Goal: Transaction & Acquisition: Book appointment/travel/reservation

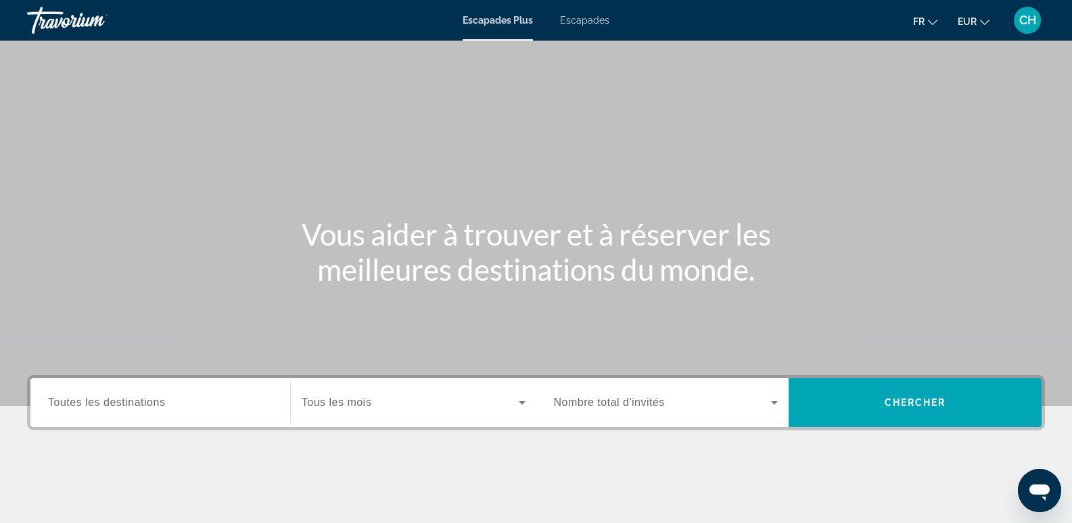
click at [132, 398] on span "Toutes les destinations" at bounding box center [106, 401] width 117 height 11
click at [132, 398] on input "Destination Toutes les destinations" at bounding box center [160, 403] width 224 height 16
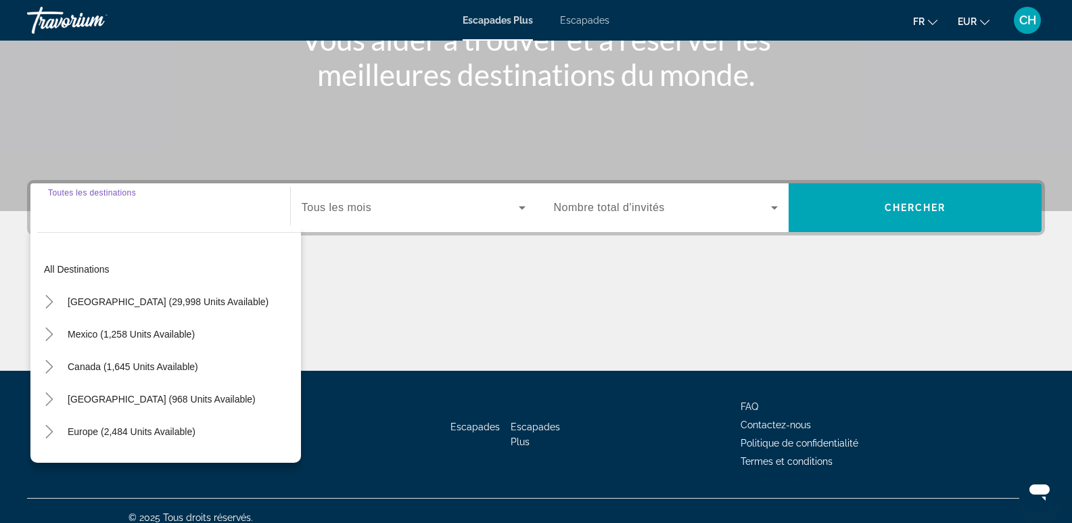
scroll to position [208, 0]
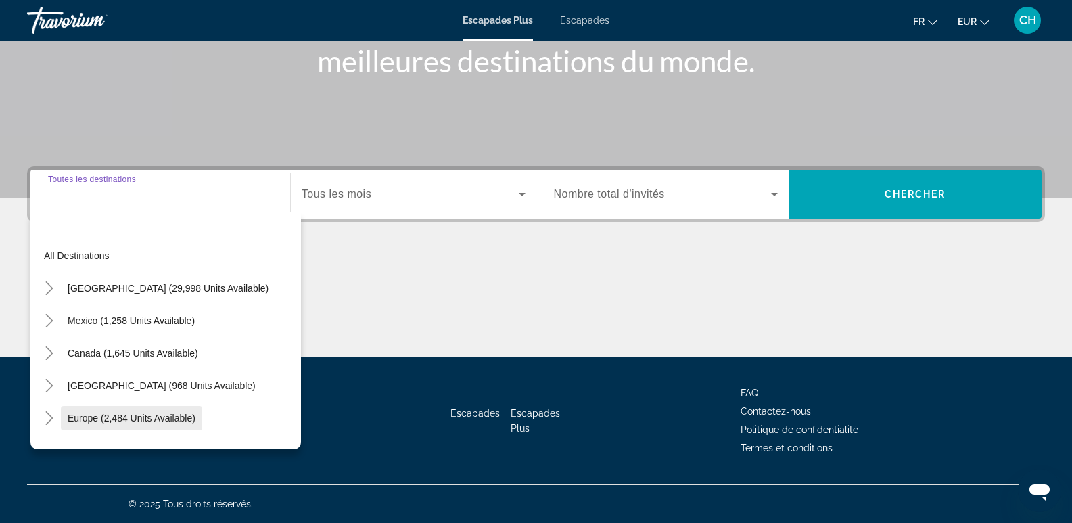
click at [124, 420] on span "Europe (2,484 units available)" at bounding box center [132, 417] width 128 height 11
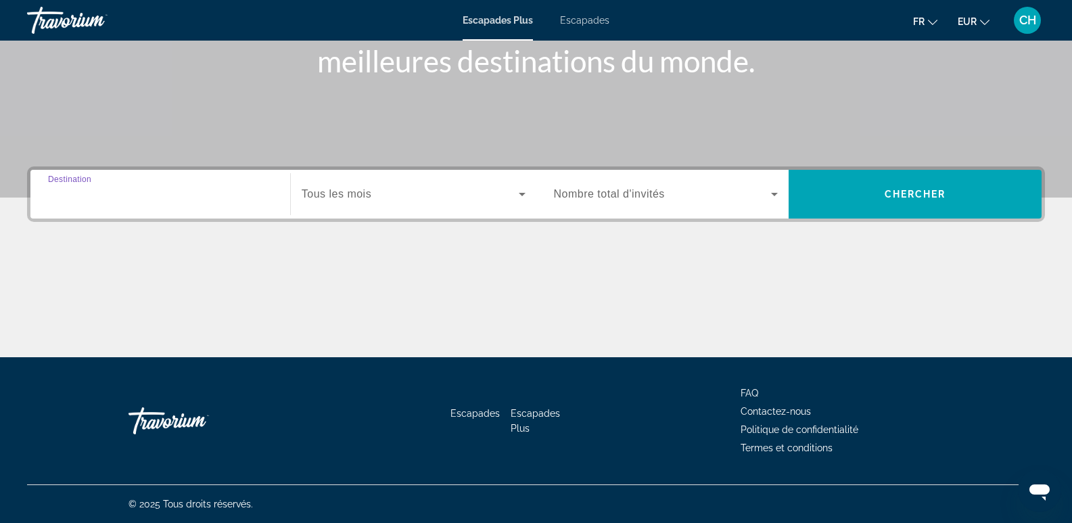
type input "**********"
click at [389, 190] on span "Widget de recherche" at bounding box center [410, 194] width 217 height 16
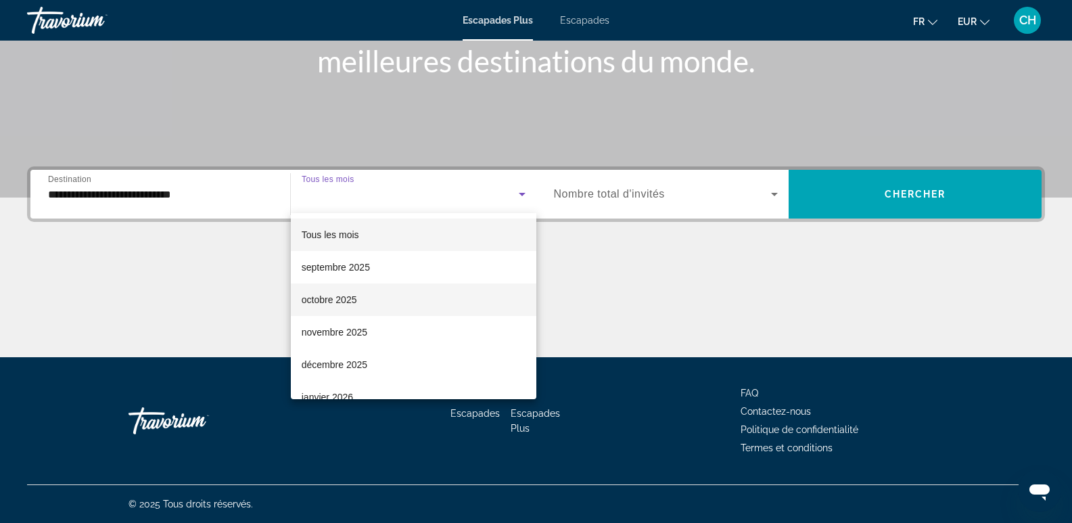
click at [348, 297] on font "octobre 2025" at bounding box center [329, 299] width 55 height 11
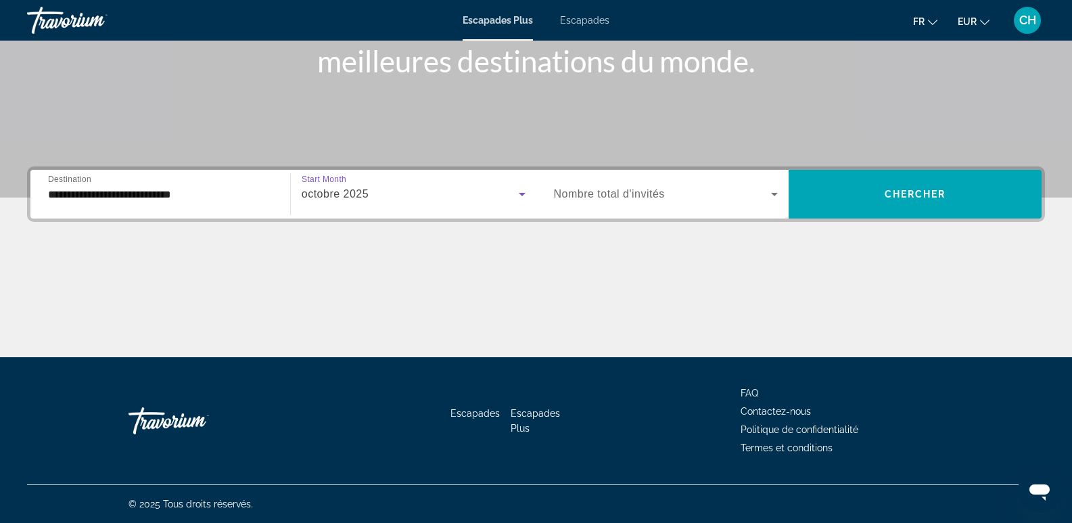
click at [650, 199] on label "Occupancy Nombre total d'invités" at bounding box center [609, 194] width 111 height 12
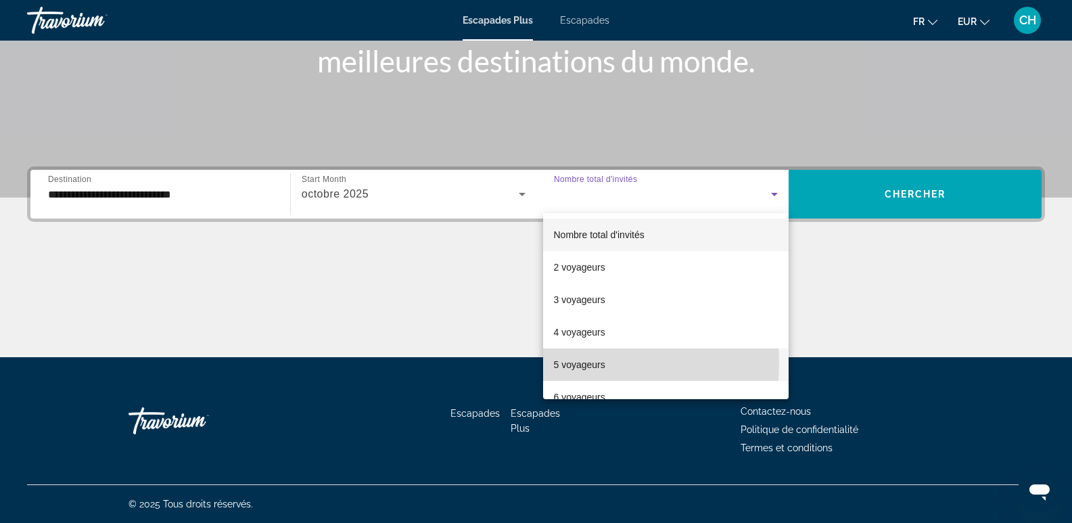
drag, startPoint x: 577, startPoint y: 330, endPoint x: 576, endPoint y: 363, distance: 33.2
click at [576, 363] on font "5 voyageurs" at bounding box center [579, 364] width 51 height 11
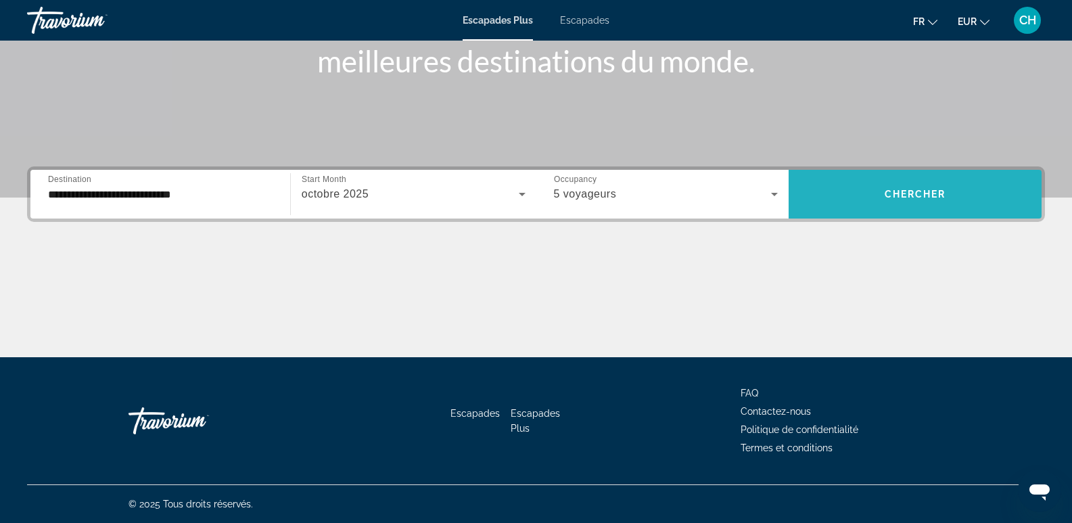
click at [901, 199] on span "Chercher" at bounding box center [915, 194] width 62 height 11
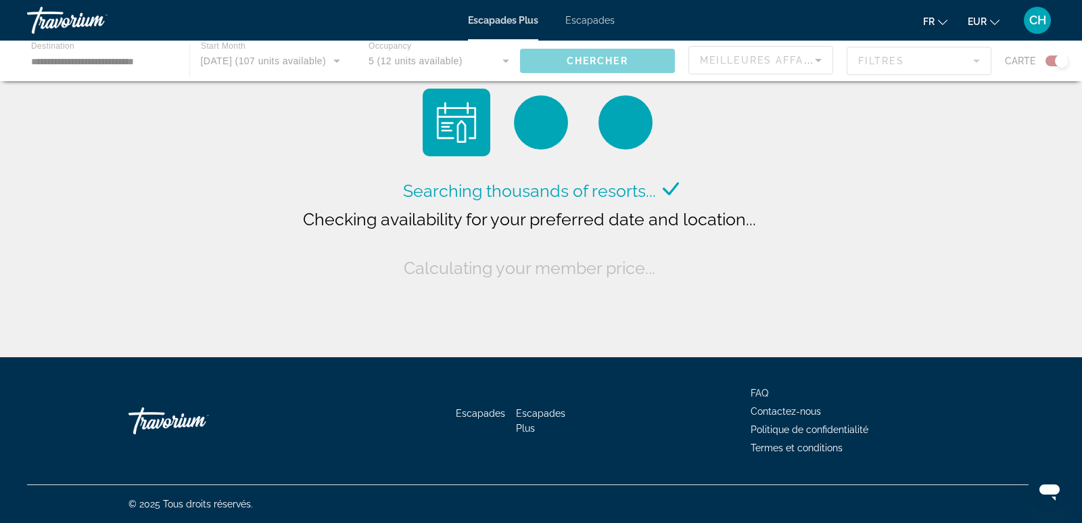
click at [823, 59] on div "Contenu principal" at bounding box center [541, 61] width 1082 height 41
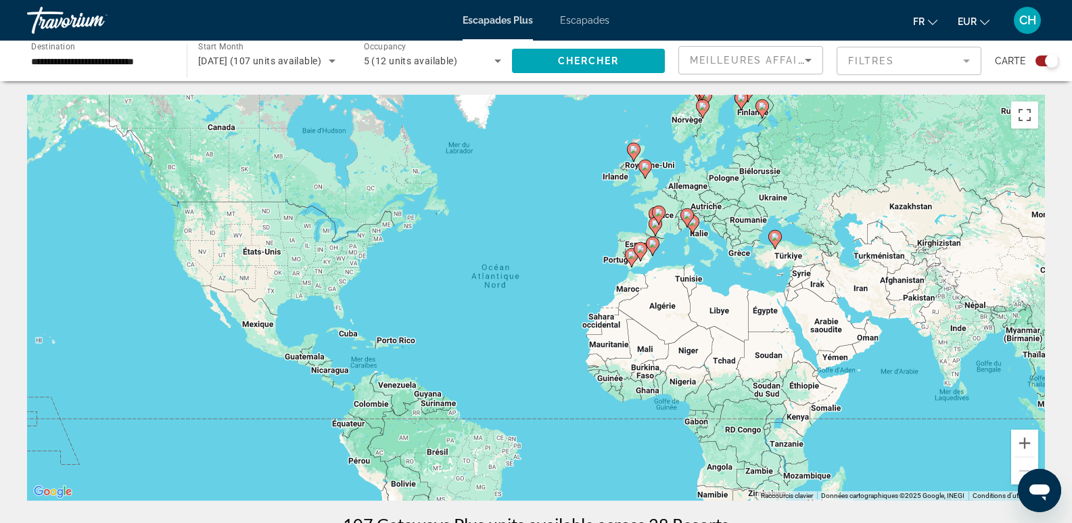
click at [803, 62] on icon "Sort by" at bounding box center [808, 60] width 16 height 16
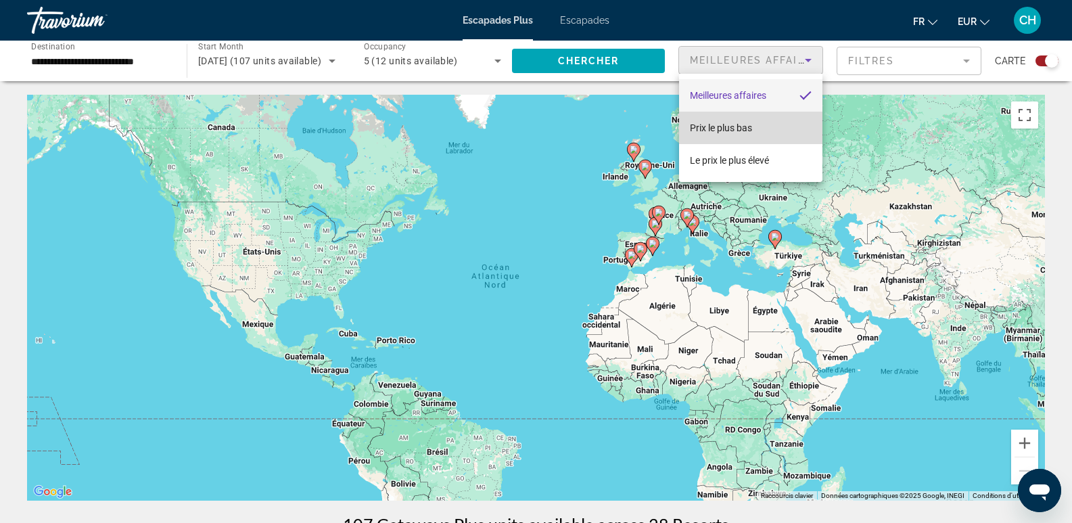
click at [732, 126] on font "Prix ​​le plus bas" at bounding box center [721, 127] width 62 height 11
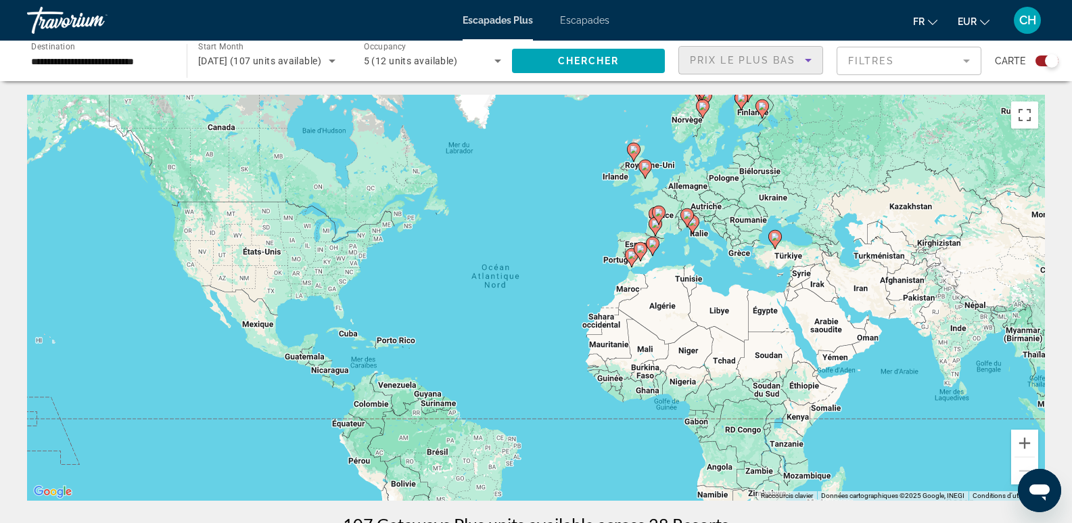
click at [966, 57] on mat-form-field "Filtres" at bounding box center [908, 61] width 145 height 28
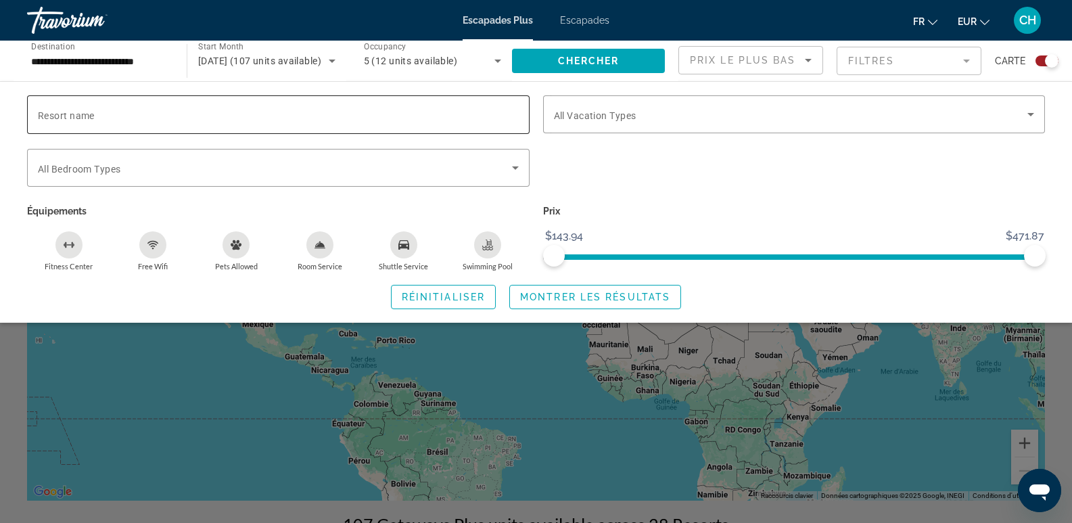
click at [437, 122] on div "Search widget" at bounding box center [278, 114] width 481 height 39
click at [598, 118] on span "All Vacation Types" at bounding box center [595, 115] width 82 height 11
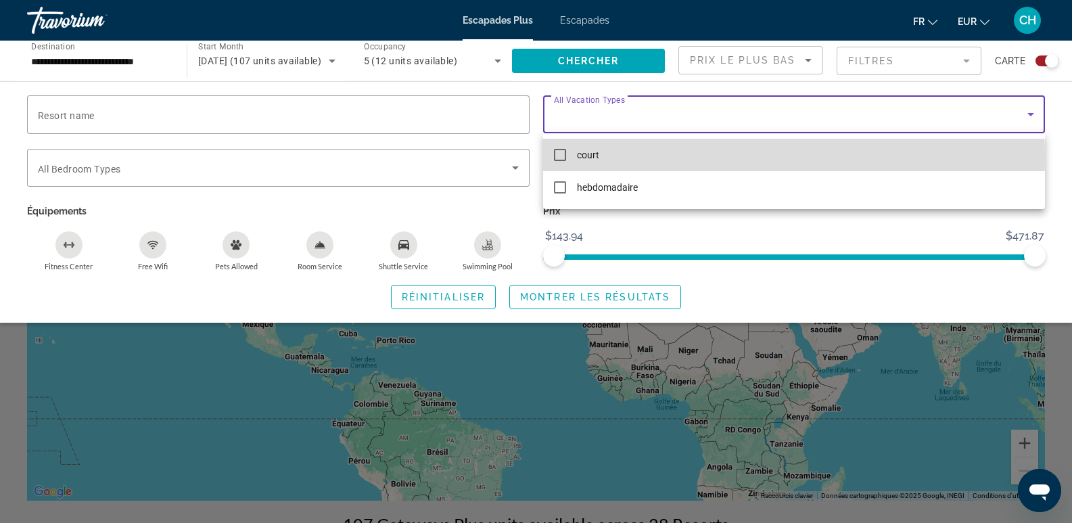
click at [560, 155] on mat-pseudo-checkbox at bounding box center [560, 155] width 12 height 12
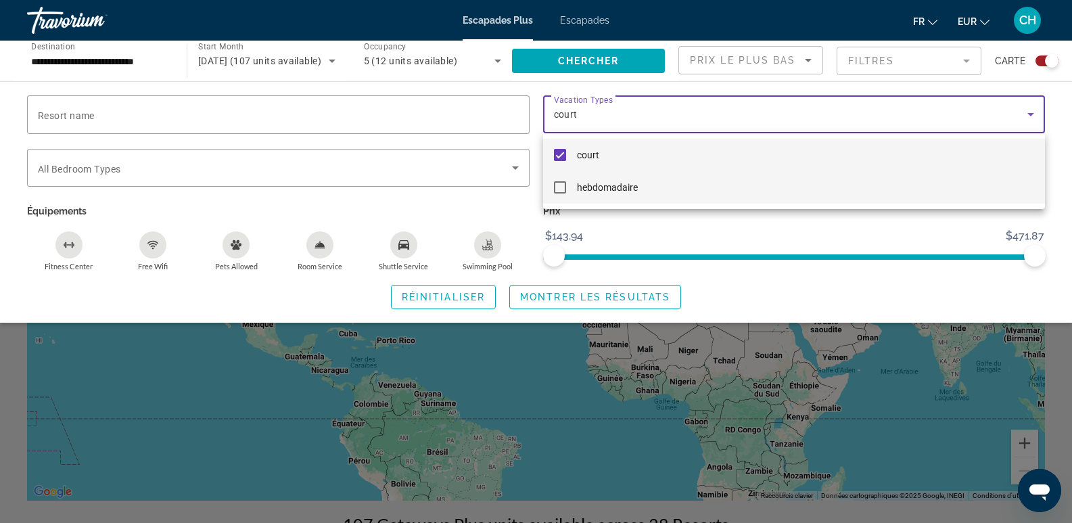
click at [558, 187] on mat-pseudo-checkbox at bounding box center [560, 187] width 12 height 12
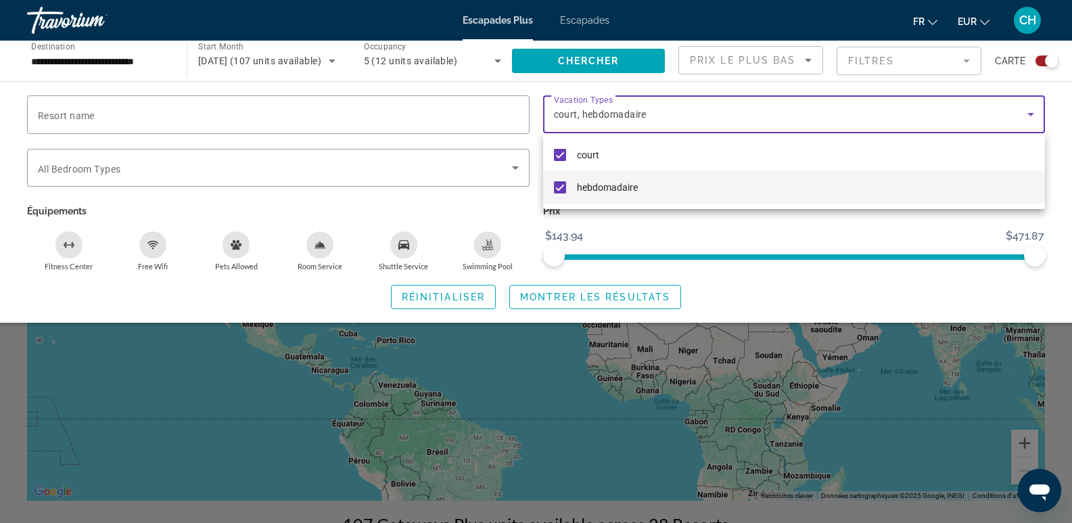
click at [171, 118] on div at bounding box center [536, 261] width 1072 height 523
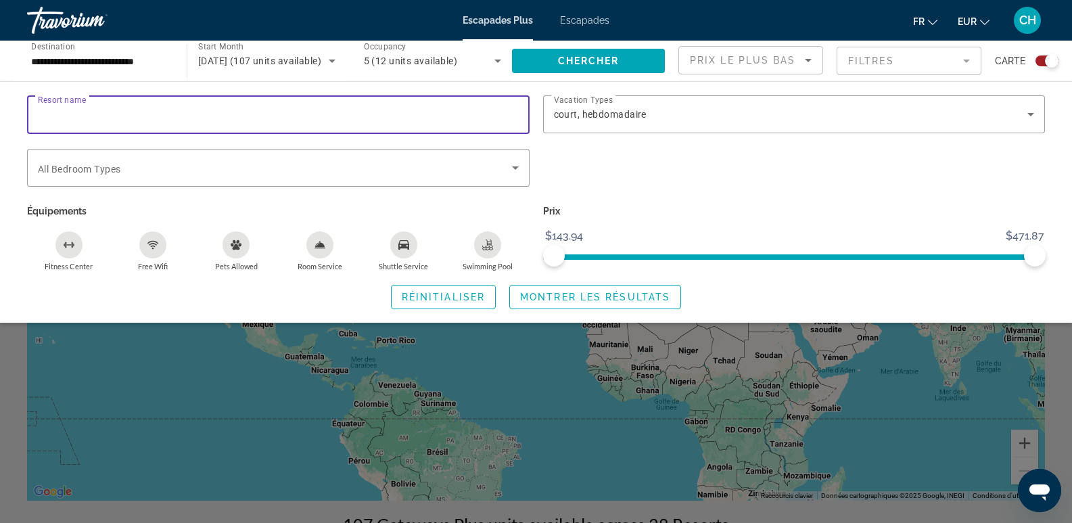
click at [135, 111] on input "Resort name" at bounding box center [278, 115] width 481 height 16
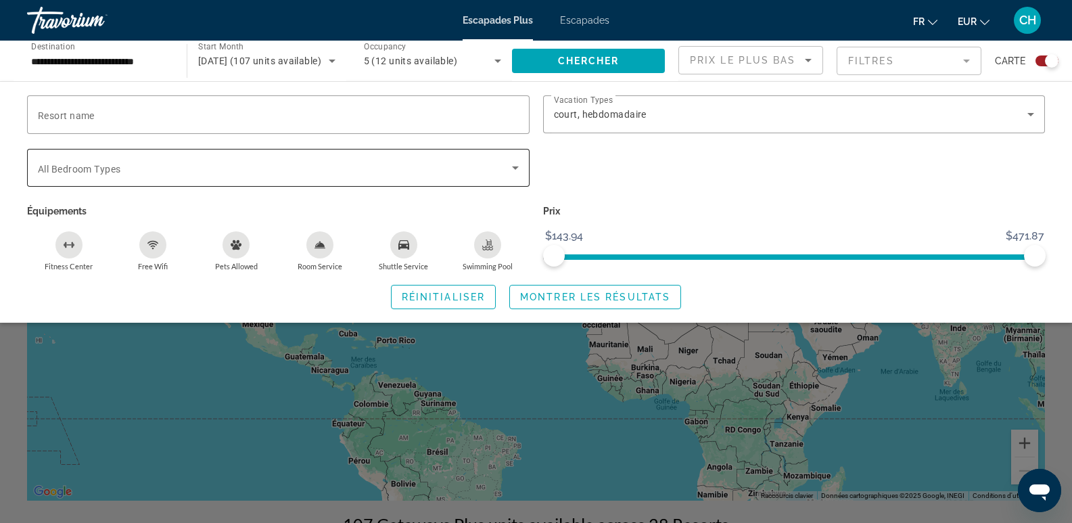
click at [114, 170] on span "All Bedroom Types" at bounding box center [79, 169] width 82 height 11
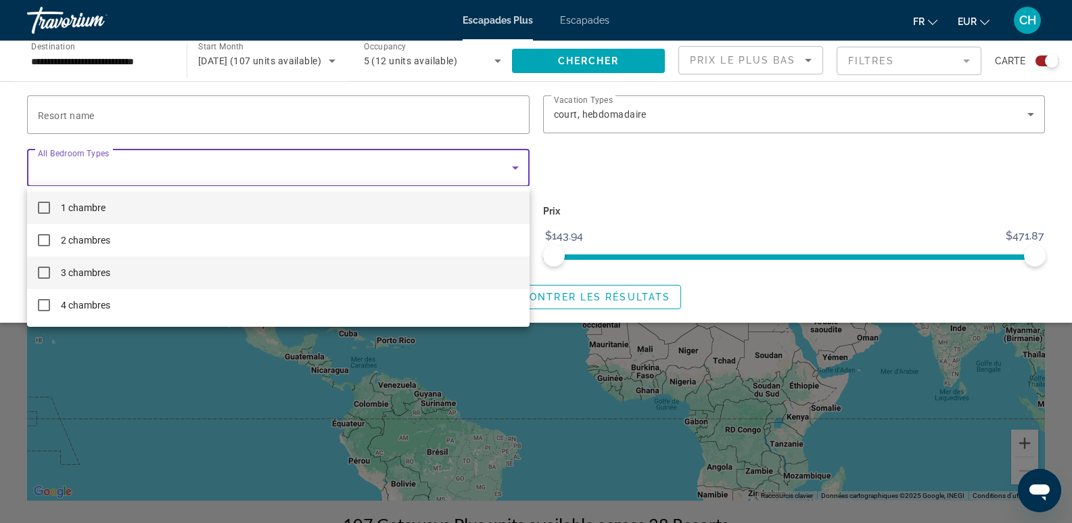
click at [83, 267] on font "3 chambres" at bounding box center [85, 272] width 49 height 11
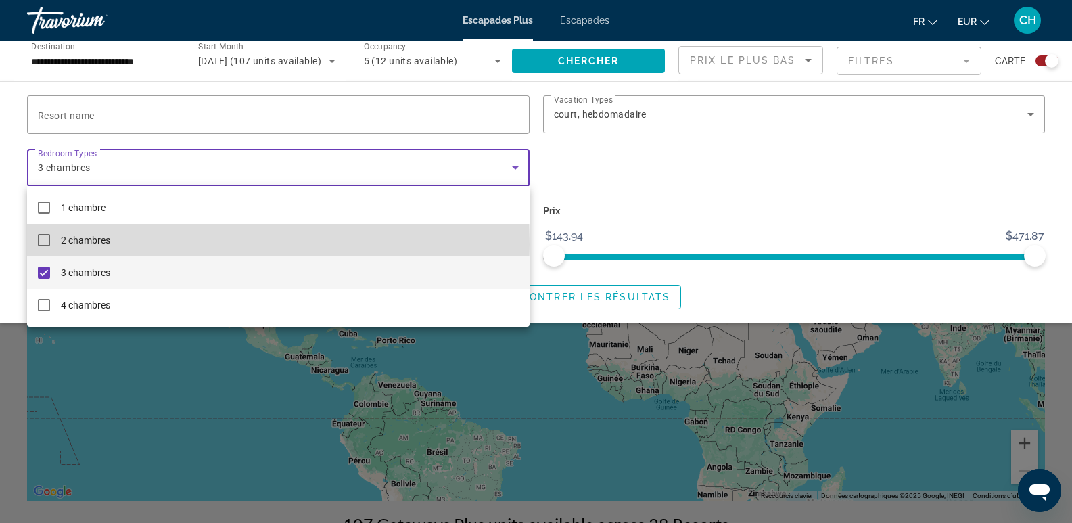
click at [85, 244] on font "2 chambres" at bounding box center [85, 240] width 49 height 11
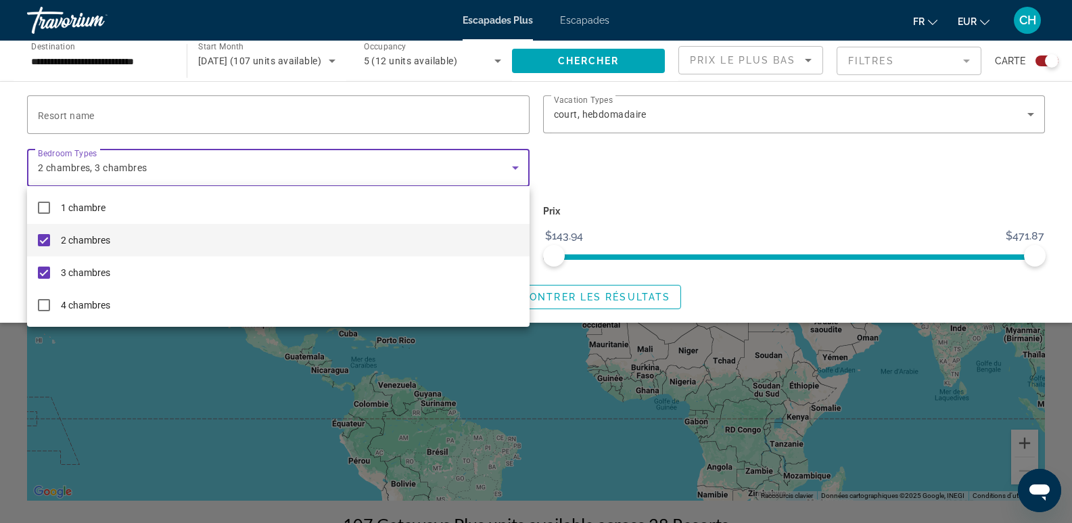
click at [576, 58] on div at bounding box center [536, 261] width 1072 height 523
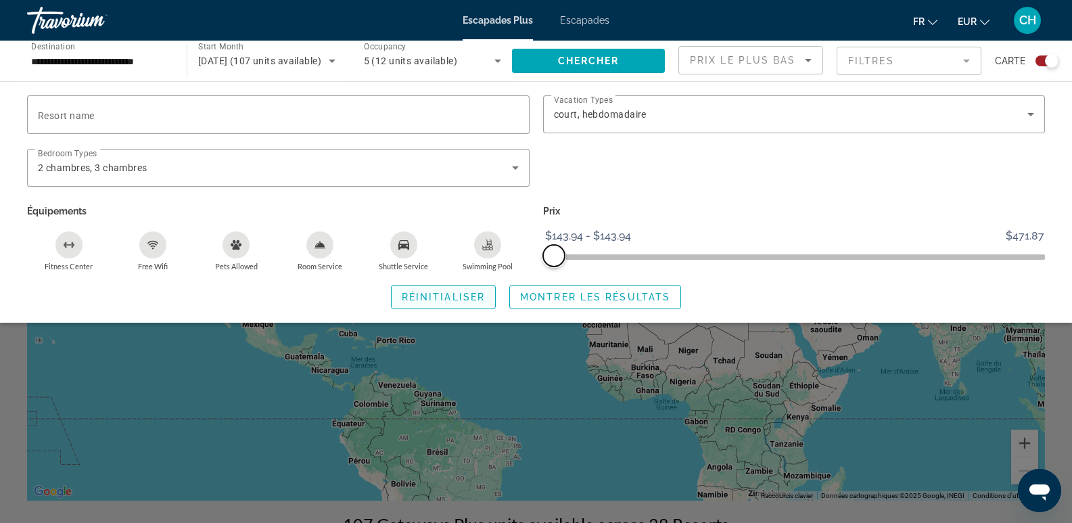
drag, startPoint x: 1039, startPoint y: 258, endPoint x: 477, endPoint y: 282, distance: 561.7
click at [477, 282] on div "Resort name Vacation Types All Vacation Types court, hebdomadaire Bedroom Types…" at bounding box center [536, 202] width 1072 height 214
click at [467, 293] on span "Réinitialiser" at bounding box center [443, 296] width 83 height 11
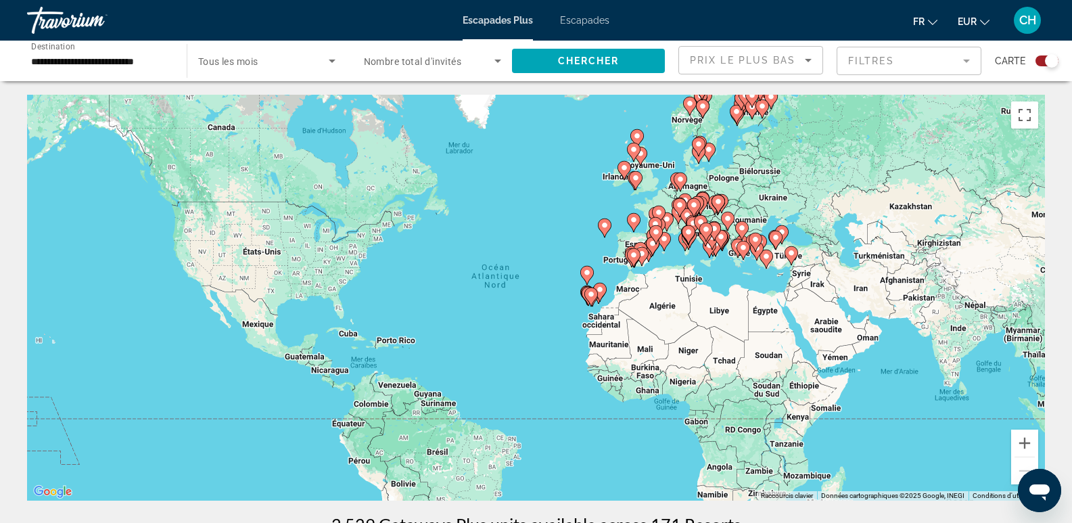
click at [588, 295] on image "Contenu principal" at bounding box center [591, 294] width 8 height 8
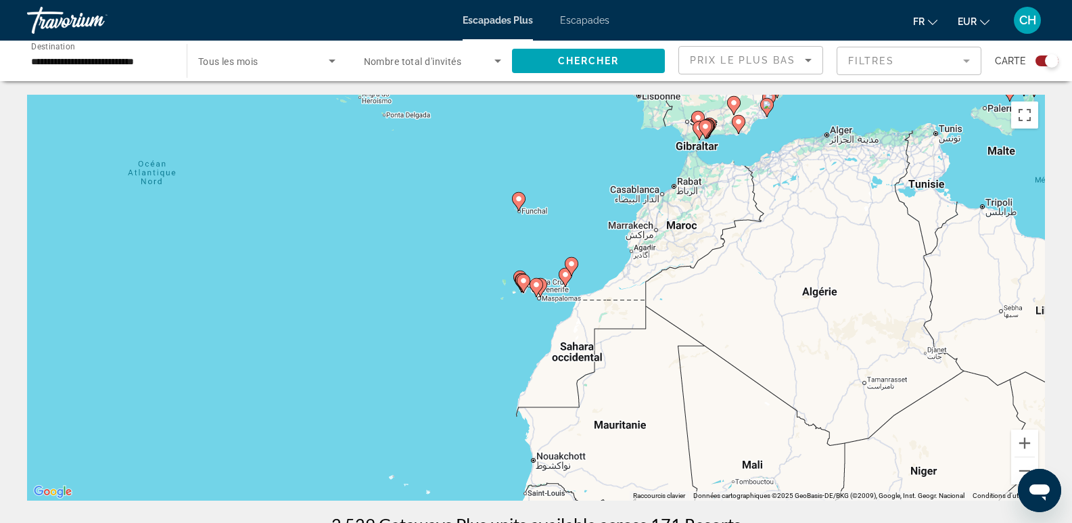
click at [527, 286] on icon "Contenu principal" at bounding box center [524, 283] width 14 height 19
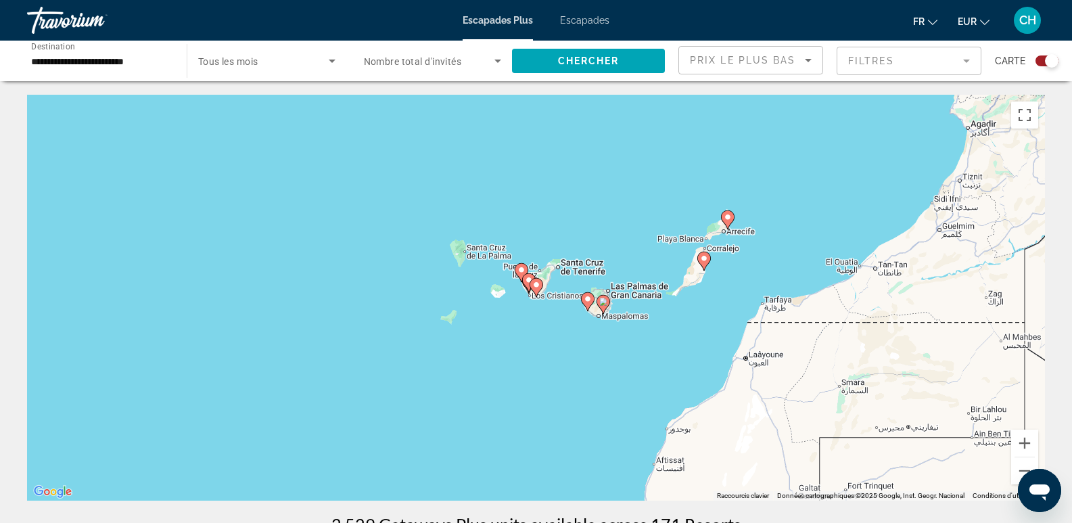
click at [588, 300] on image "Contenu principal" at bounding box center [587, 299] width 8 height 8
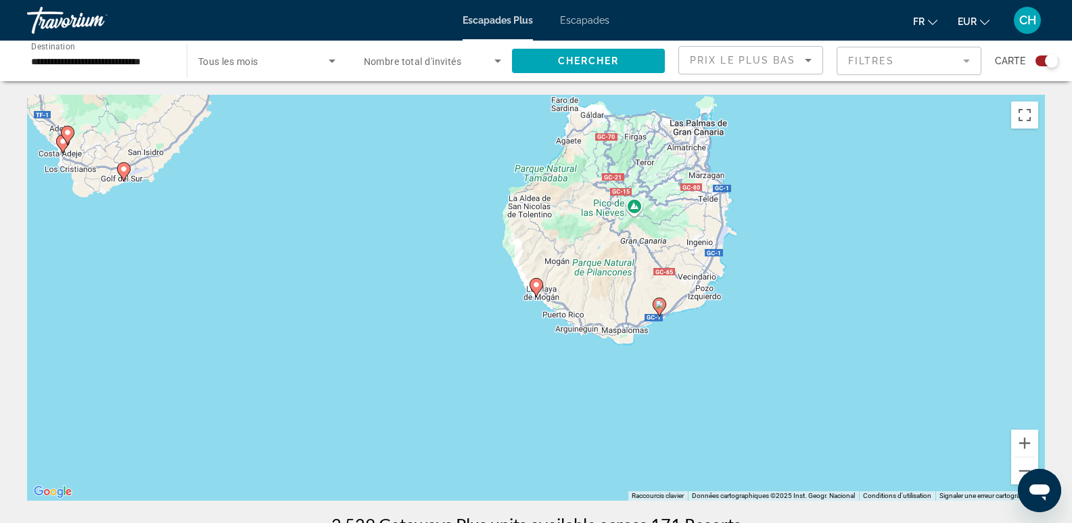
click at [539, 289] on icon "Contenu principal" at bounding box center [535, 288] width 12 height 18
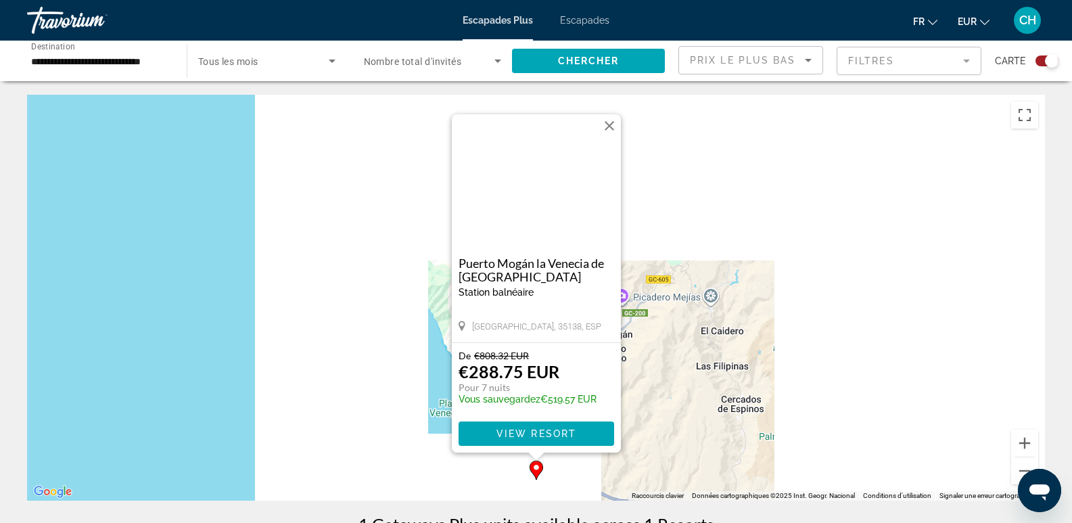
click at [363, 272] on div "Pour activer le glissement avec le clavier, appuyez sur Alt+Entrée. Une fois ce…" at bounding box center [536, 298] width 1018 height 406
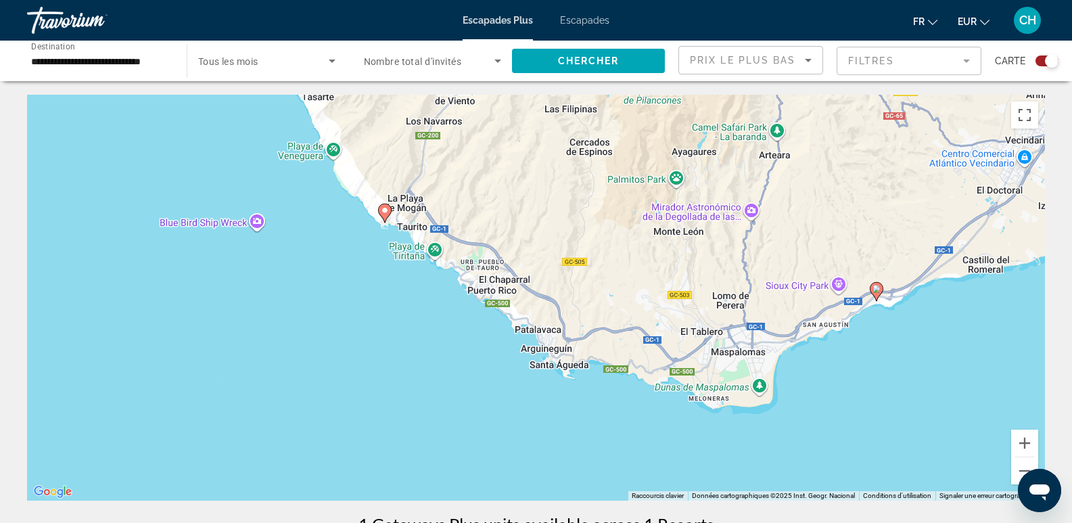
drag, startPoint x: 693, startPoint y: 386, endPoint x: 542, endPoint y: 127, distance: 299.7
click at [542, 127] on div "Pour activer le glissement avec le clavier, appuyez sur Alt+Entrée. Une fois ce…" at bounding box center [536, 298] width 1018 height 406
click at [863, 303] on div "Pour activer le glissement avec le clavier, appuyez sur Alt+Entrée. Une fois ce…" at bounding box center [536, 298] width 1018 height 406
click at [389, 211] on icon "Contenu principal" at bounding box center [385, 213] width 12 height 18
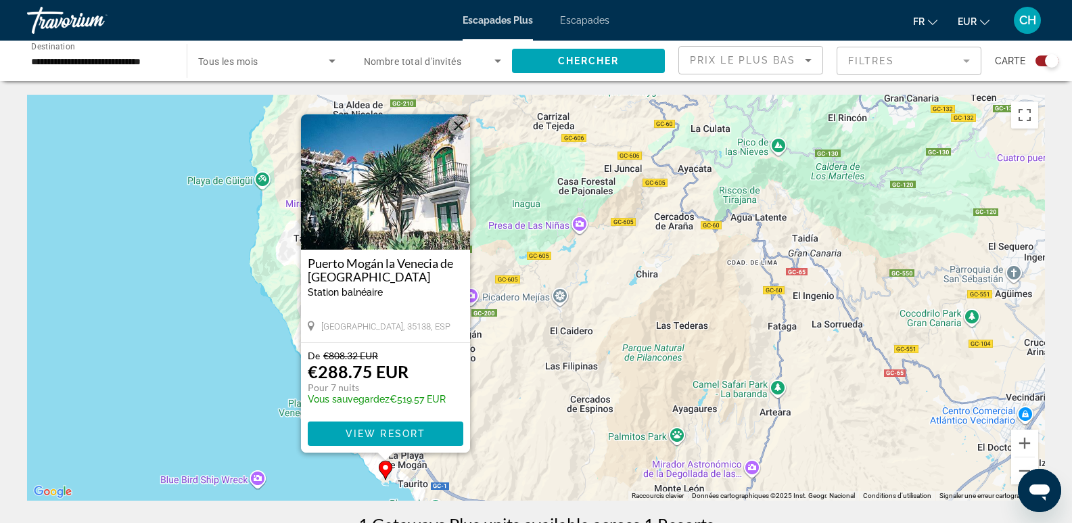
click at [457, 131] on button "Fermer" at bounding box center [458, 126] width 20 height 20
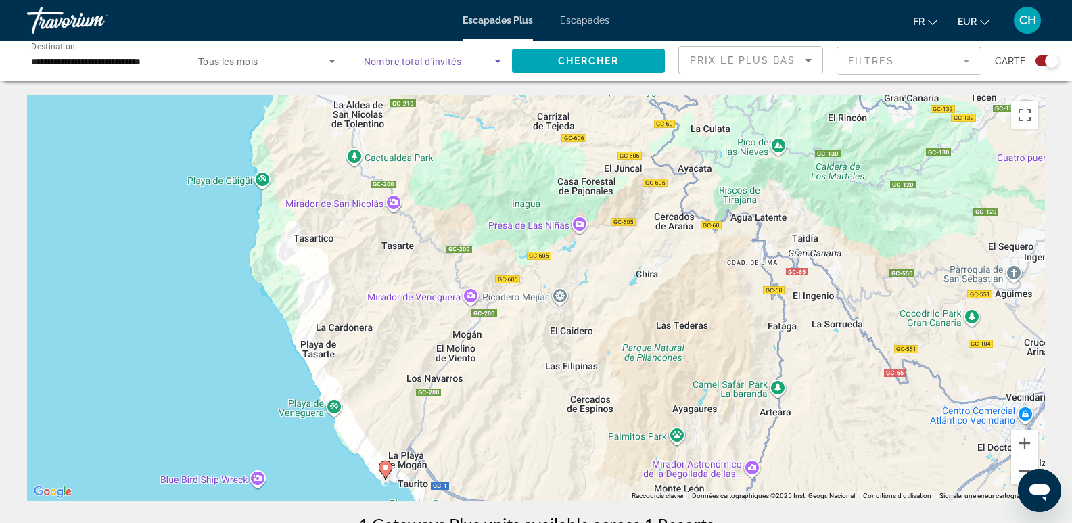
click at [475, 60] on span "Search widget" at bounding box center [429, 61] width 131 height 16
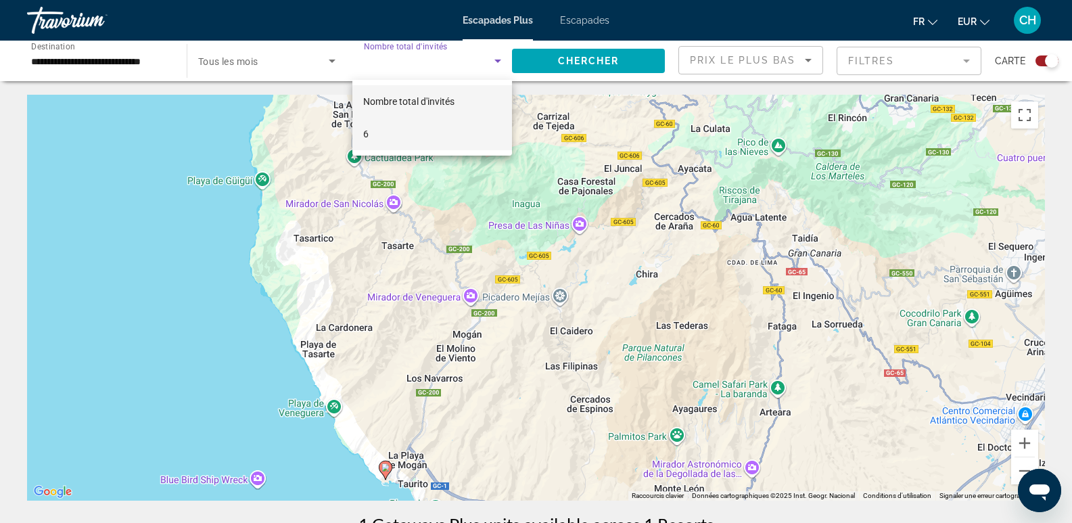
click at [395, 133] on mat-option "6" at bounding box center [432, 134] width 160 height 32
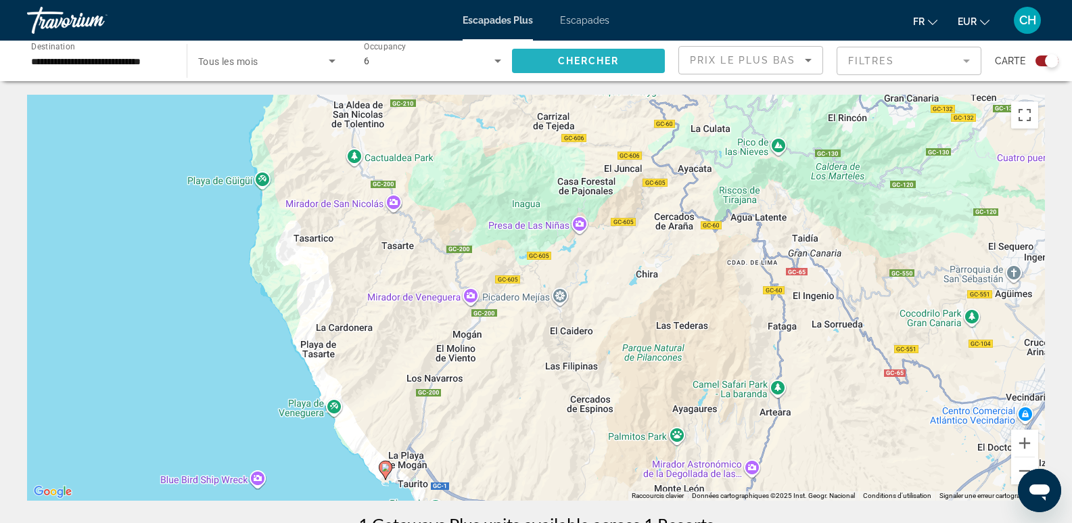
click at [597, 66] on span "Chercher" at bounding box center [589, 60] width 62 height 11
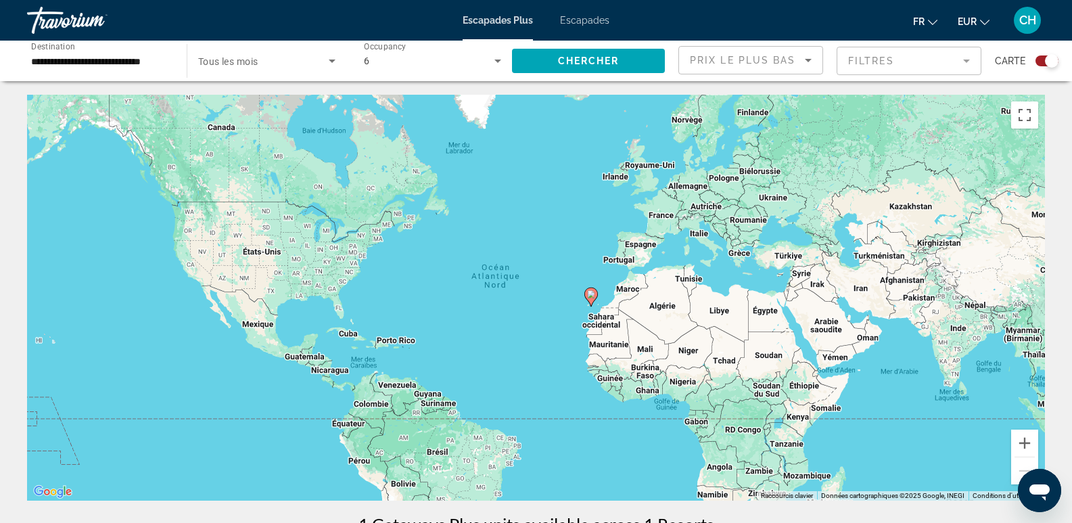
click at [589, 294] on image "Contenu principal" at bounding box center [591, 294] width 8 height 8
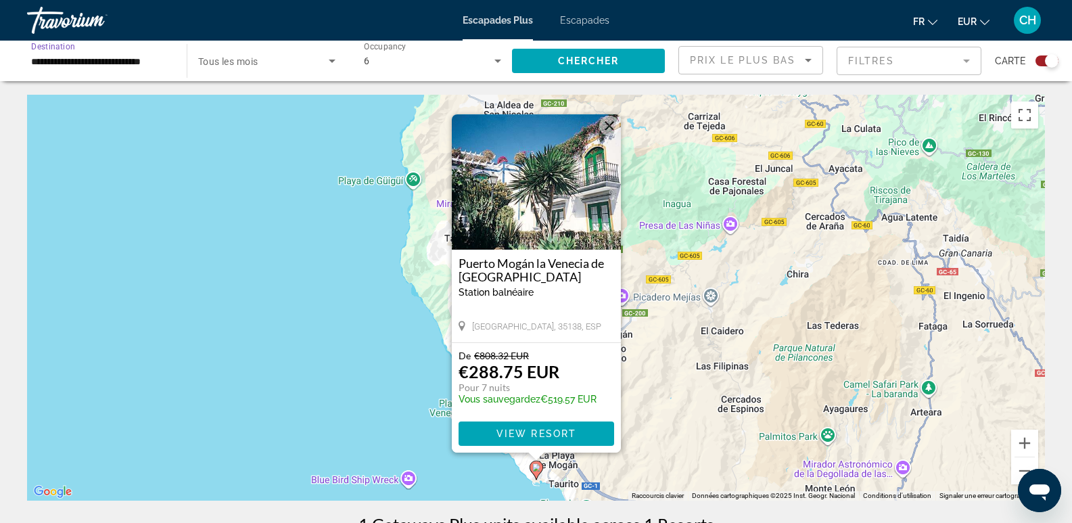
click at [151, 61] on input "**********" at bounding box center [100, 61] width 138 height 16
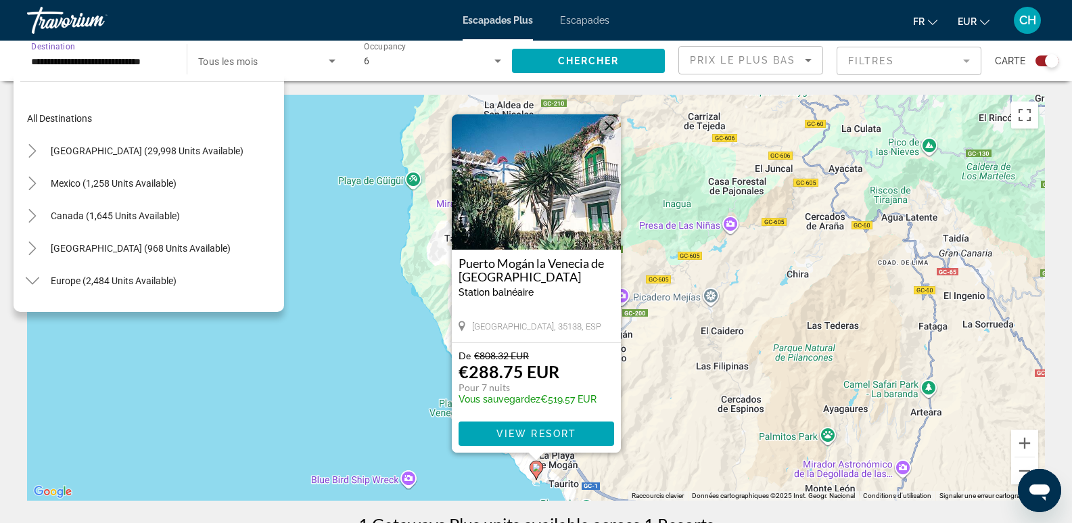
scroll to position [632, 0]
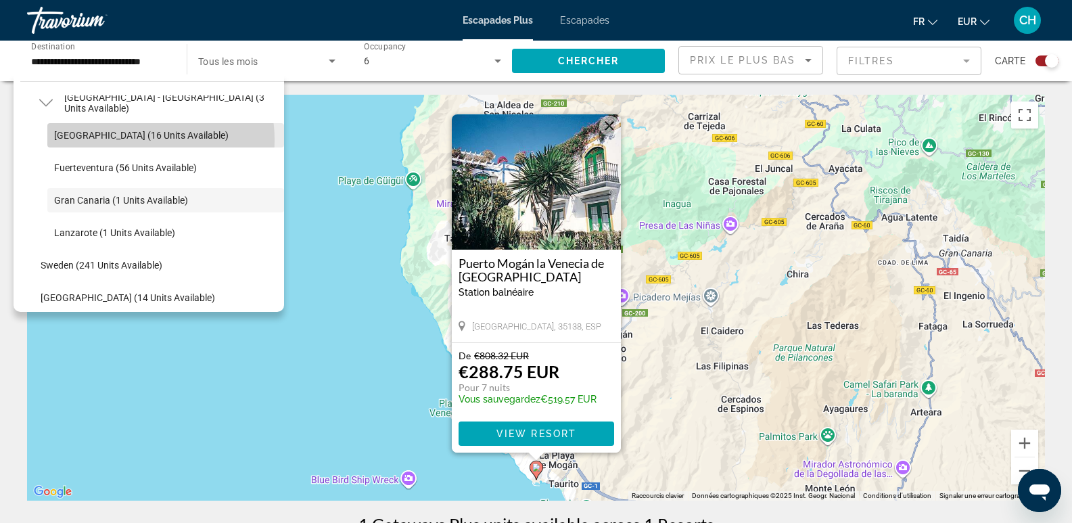
click at [124, 140] on span "[GEOGRAPHIC_DATA] (16 units available)" at bounding box center [141, 135] width 174 height 11
type input "**********"
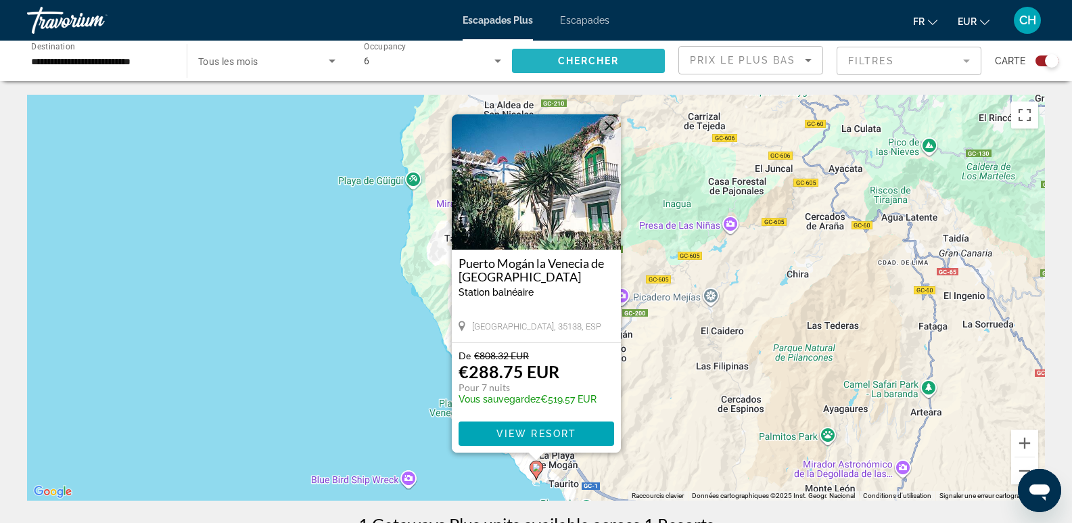
click at [618, 57] on span "Chercher" at bounding box center [589, 60] width 62 height 11
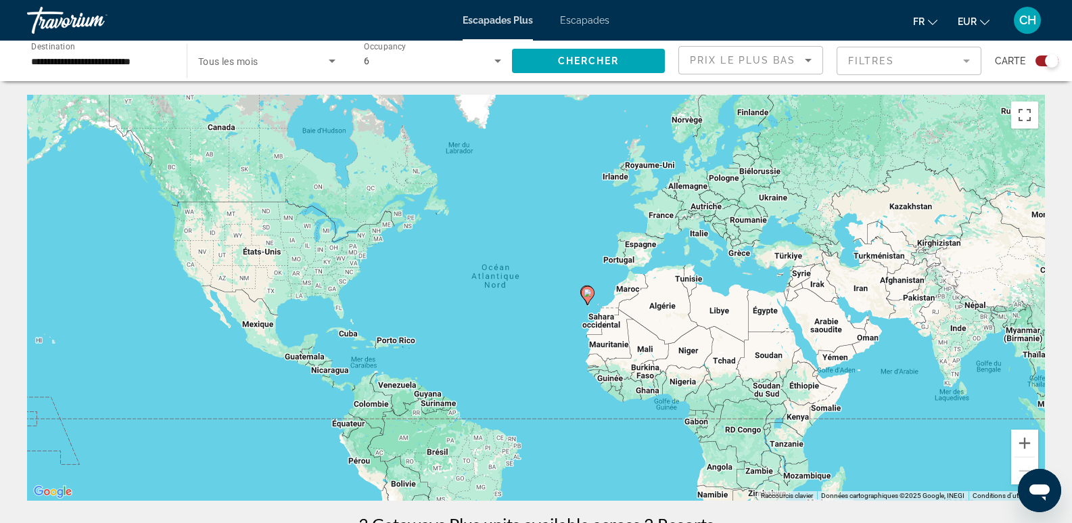
click at [584, 295] on image "Contenu principal" at bounding box center [587, 293] width 8 height 8
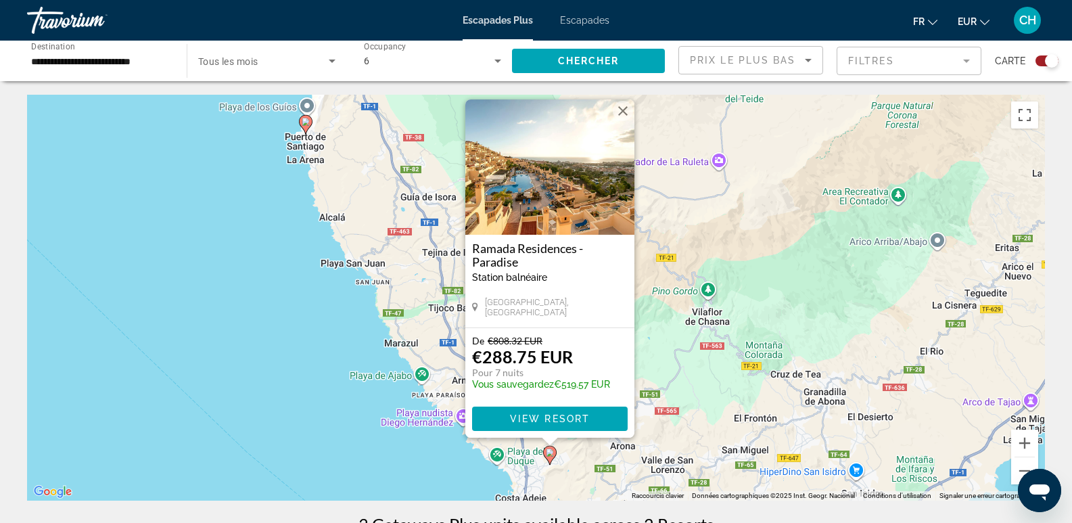
drag, startPoint x: 256, startPoint y: 323, endPoint x: 271, endPoint y: 306, distance: 23.0
click at [271, 306] on div "Pour activer le glissement avec le clavier, appuyez sur Alt+Entrée. Une fois ce…" at bounding box center [536, 298] width 1018 height 406
click at [528, 416] on span "View Resort" at bounding box center [549, 418] width 80 height 11
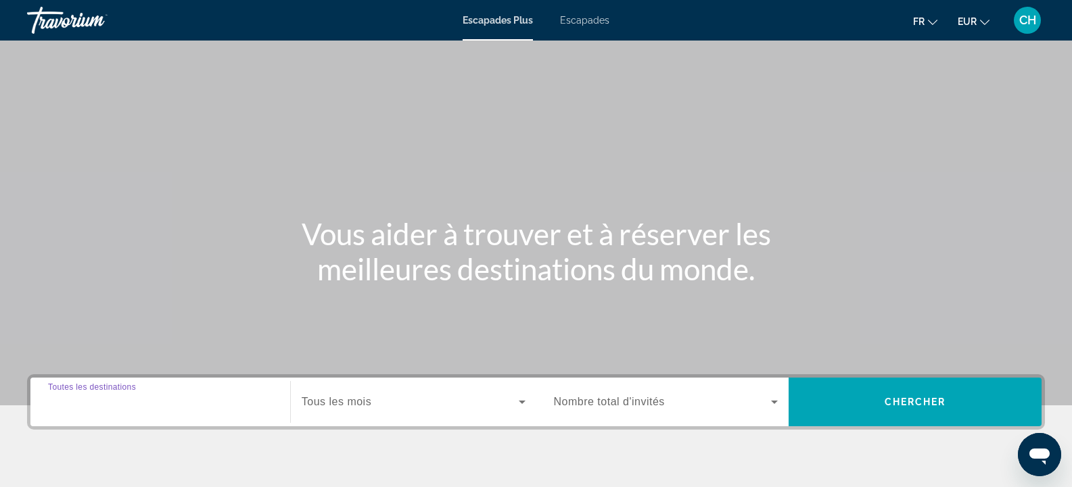
click at [208, 396] on input "Destination Toutes les destinations" at bounding box center [160, 403] width 224 height 16
click at [208, 396] on div "Destination Toutes les destinations" at bounding box center [160, 402] width 246 height 49
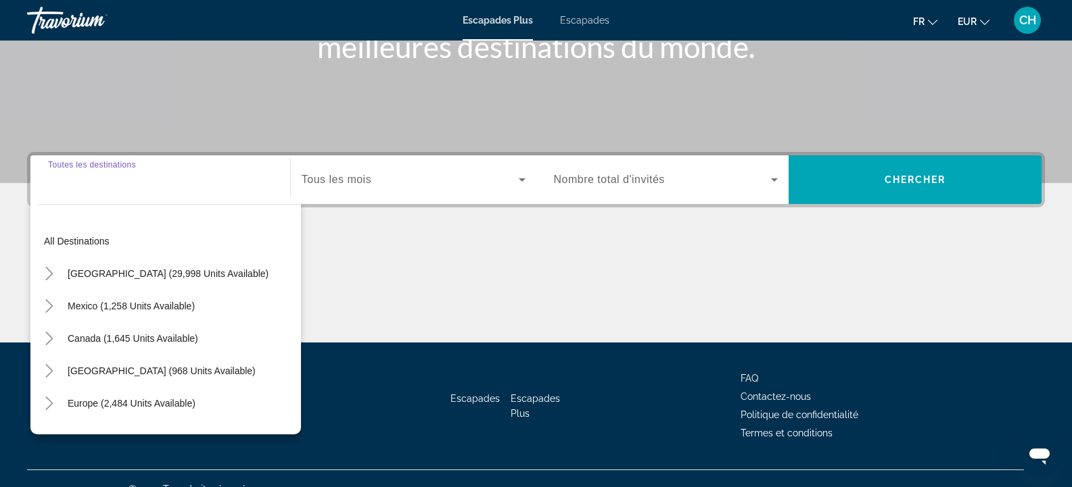
scroll to position [243, 0]
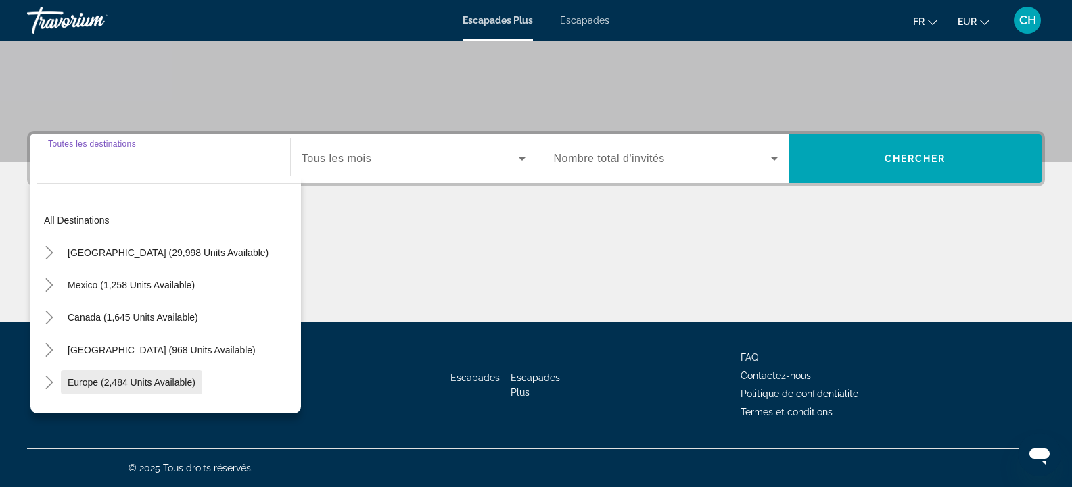
click at [145, 391] on span "Widget de recherche" at bounding box center [131, 382] width 141 height 32
type input "**********"
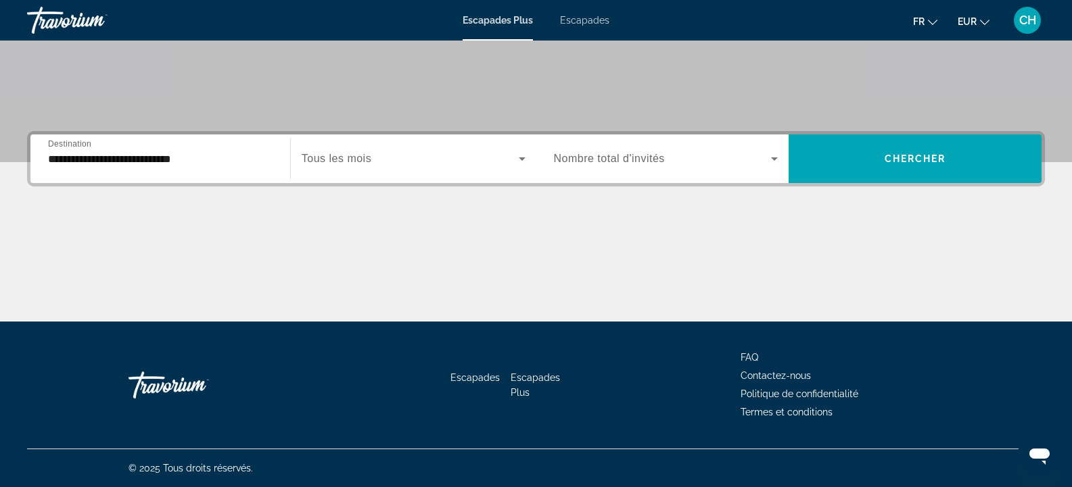
click at [398, 172] on div "Widget de recherche" at bounding box center [414, 159] width 224 height 38
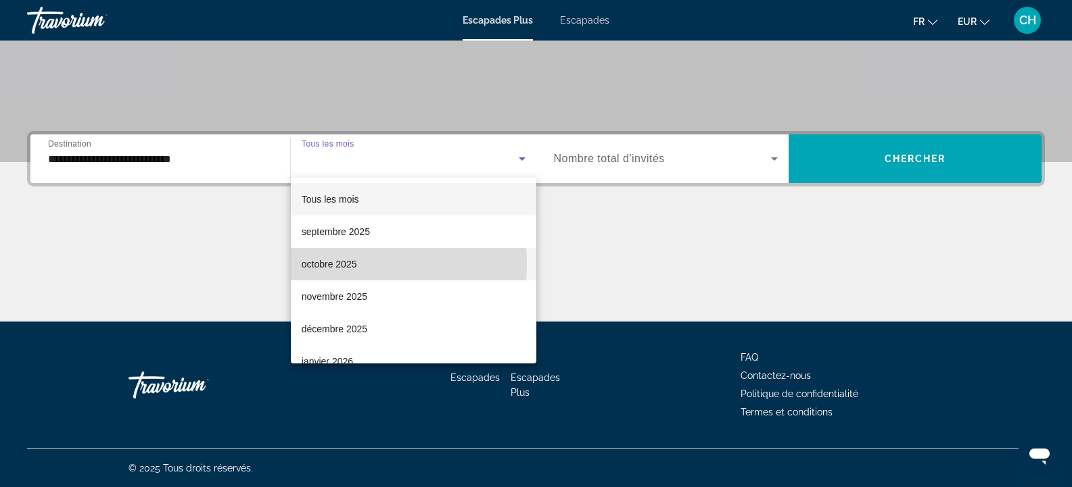
click at [335, 263] on font "octobre 2025" at bounding box center [329, 264] width 55 height 11
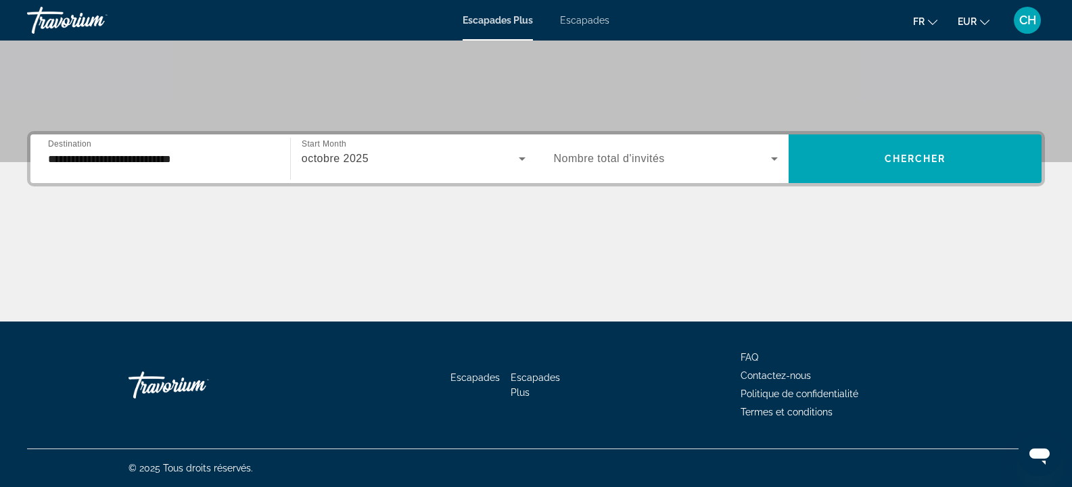
click at [606, 162] on span "Nombre total d'invités" at bounding box center [609, 158] width 111 height 11
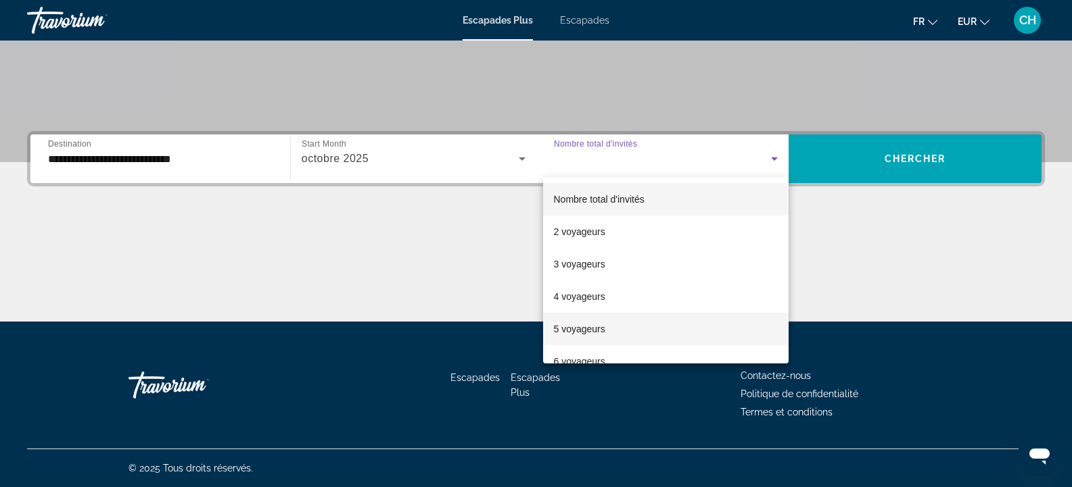
click at [588, 329] on font "5 voyageurs" at bounding box center [579, 329] width 51 height 11
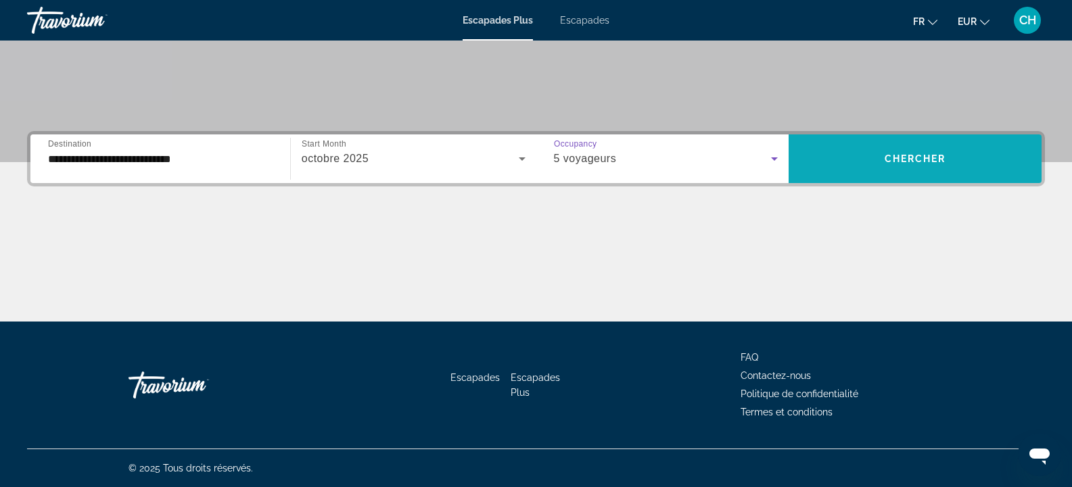
click at [886, 163] on span "Chercher" at bounding box center [915, 158] width 62 height 11
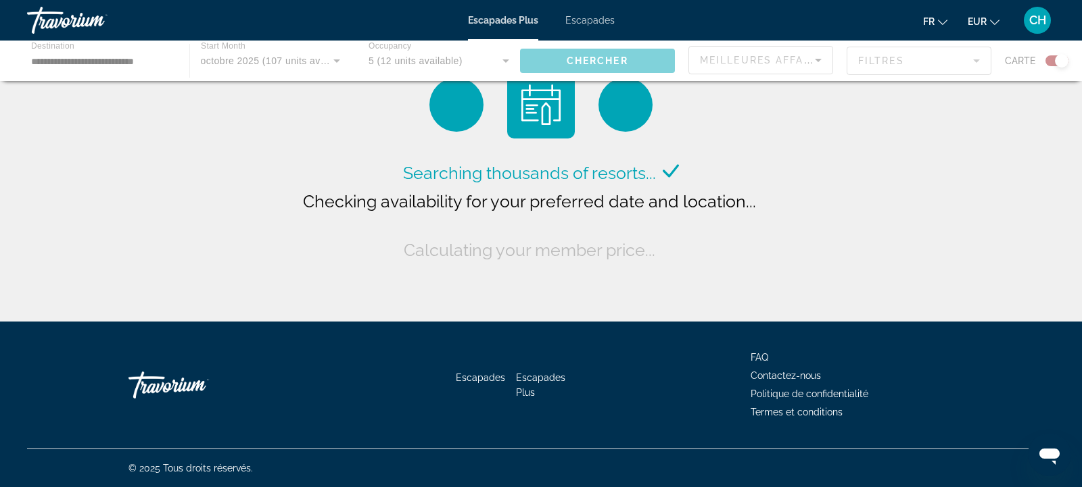
click at [817, 55] on div "Contenu principal" at bounding box center [541, 61] width 1082 height 41
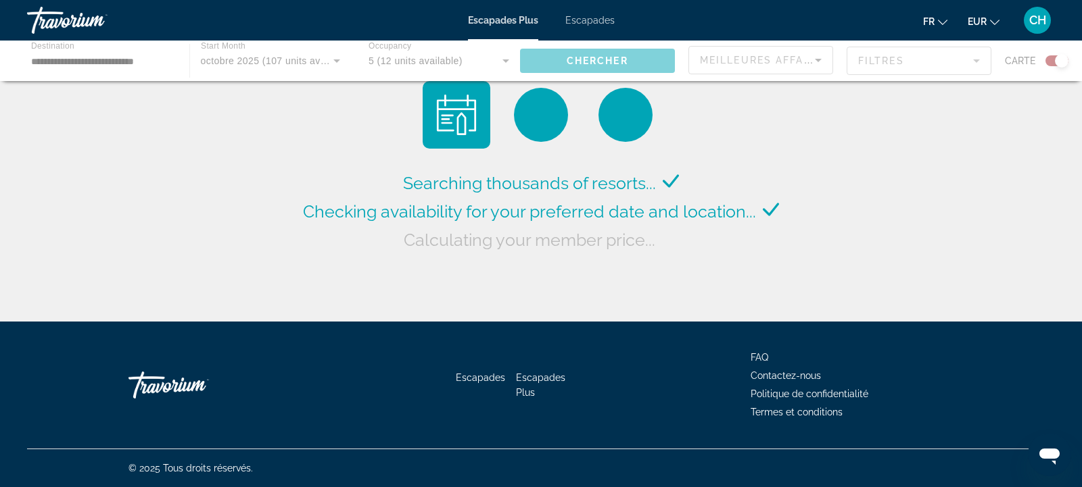
click at [816, 61] on div "Contenu principal" at bounding box center [541, 61] width 1082 height 41
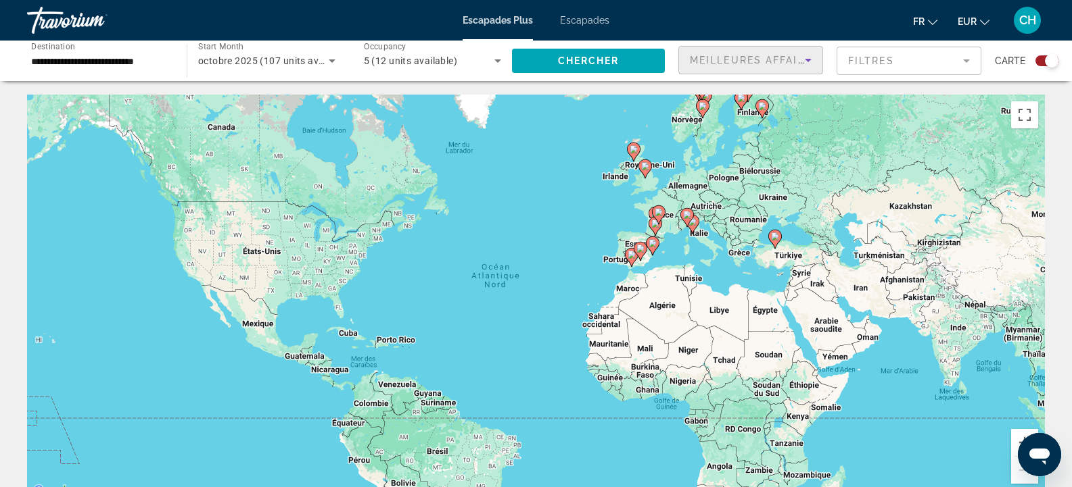
click at [800, 63] on icon "Sort by" at bounding box center [808, 60] width 16 height 16
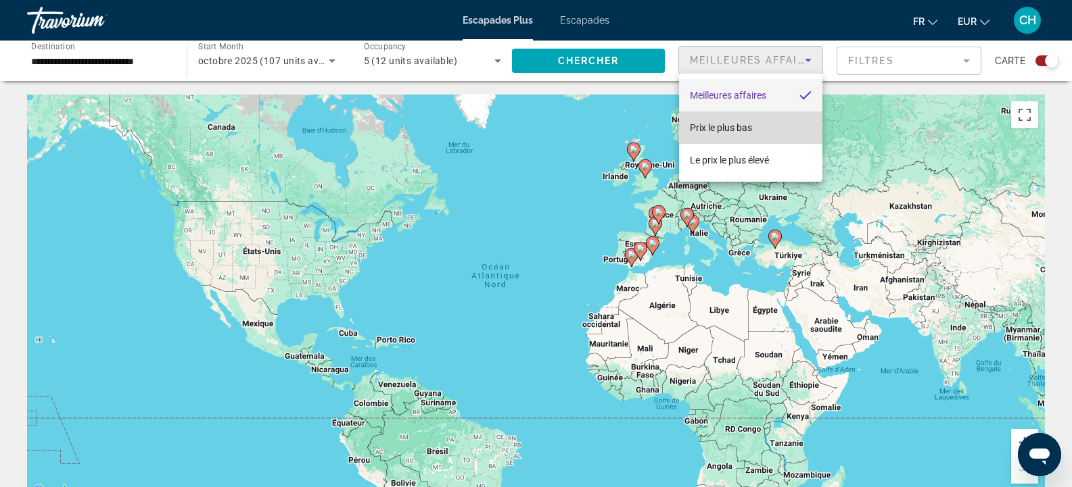
click at [743, 126] on font "Prix ​​le plus bas" at bounding box center [721, 127] width 62 height 11
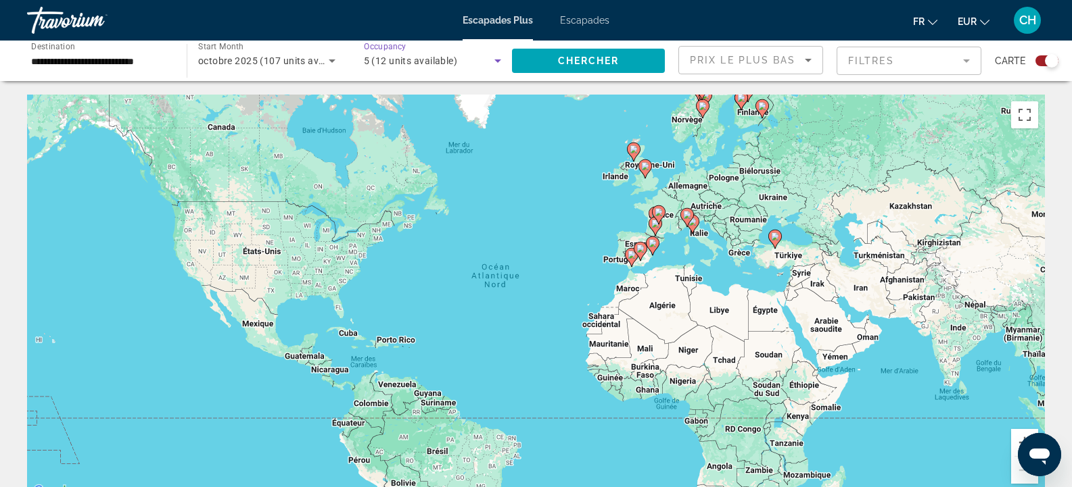
click at [491, 65] on icon "Search widget" at bounding box center [498, 61] width 16 height 16
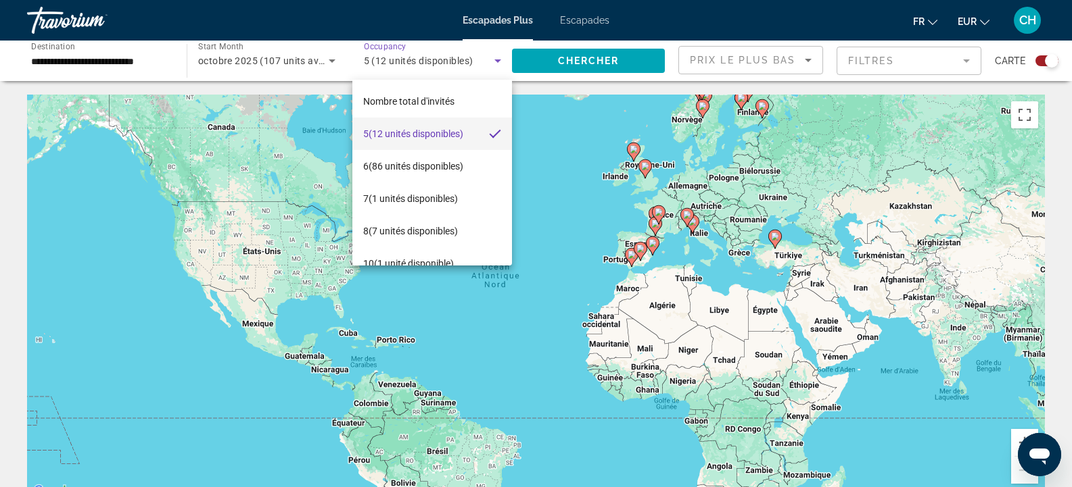
click at [582, 59] on div at bounding box center [536, 243] width 1072 height 487
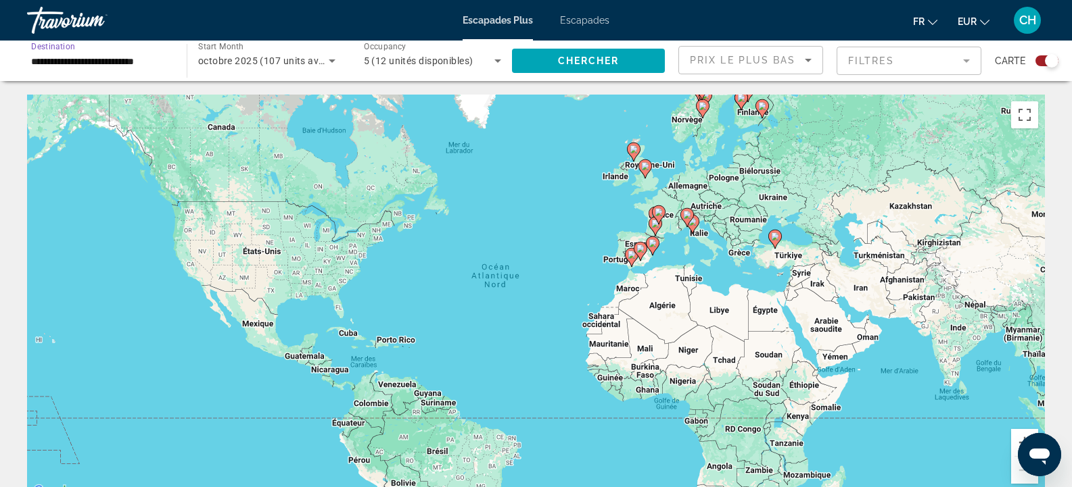
click at [99, 59] on input "**********" at bounding box center [100, 61] width 138 height 16
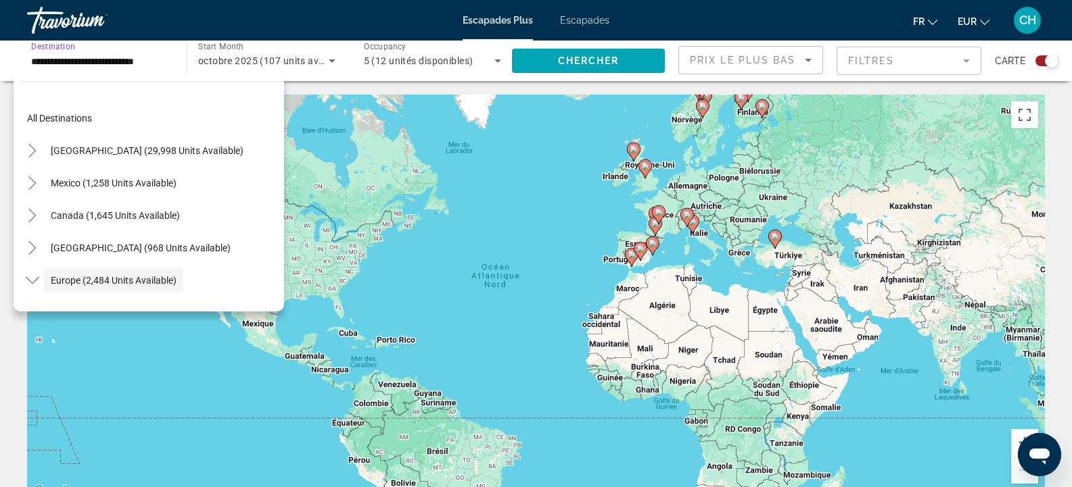
scroll to position [80, 0]
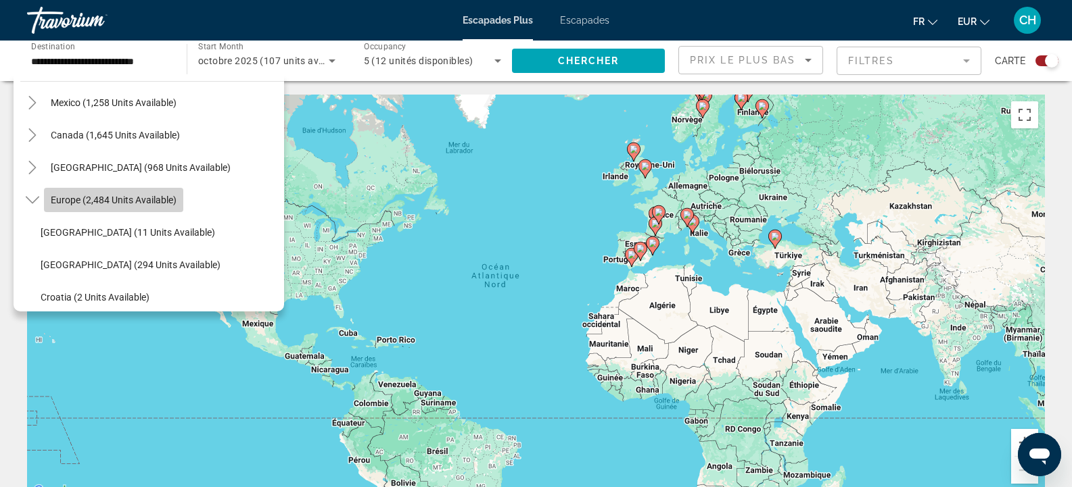
click at [112, 193] on span "Search widget" at bounding box center [113, 200] width 139 height 32
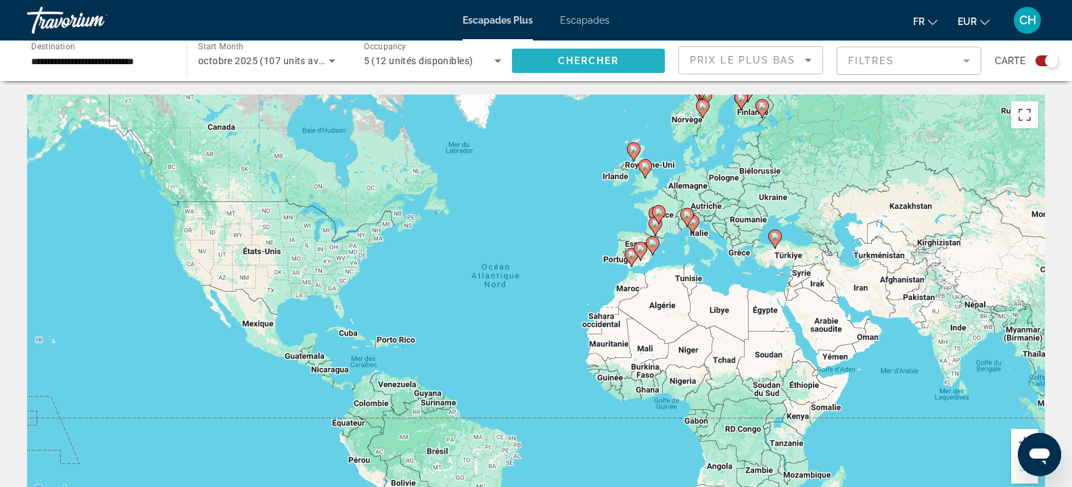
click at [610, 68] on span "Search widget" at bounding box center [588, 61] width 153 height 32
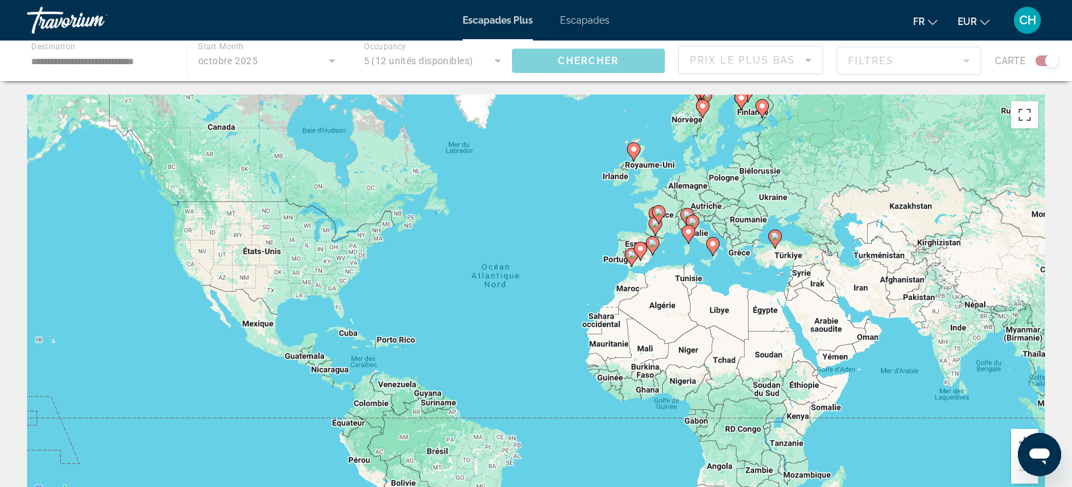
click at [776, 64] on div "Contenu principal" at bounding box center [536, 61] width 1072 height 41
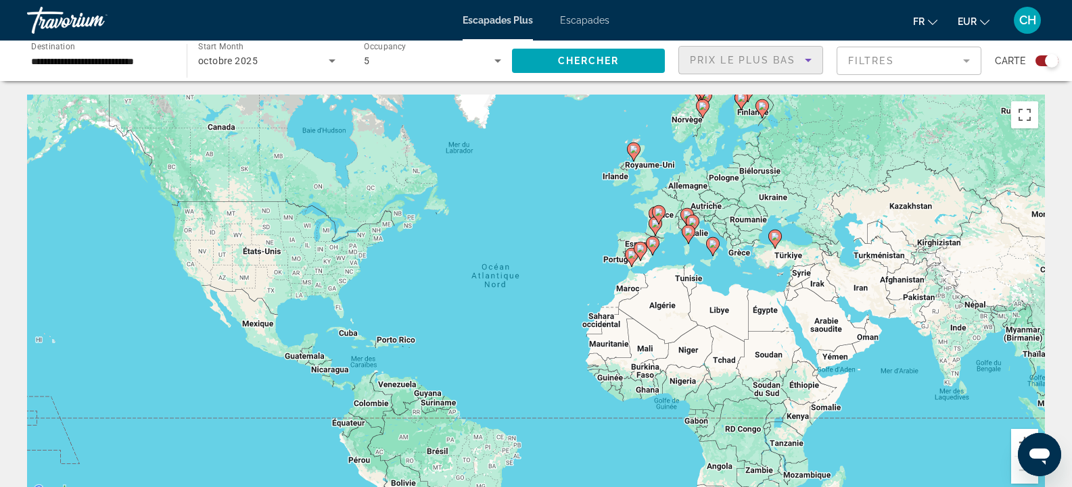
click at [805, 59] on icon "Sort by" at bounding box center [808, 60] width 16 height 16
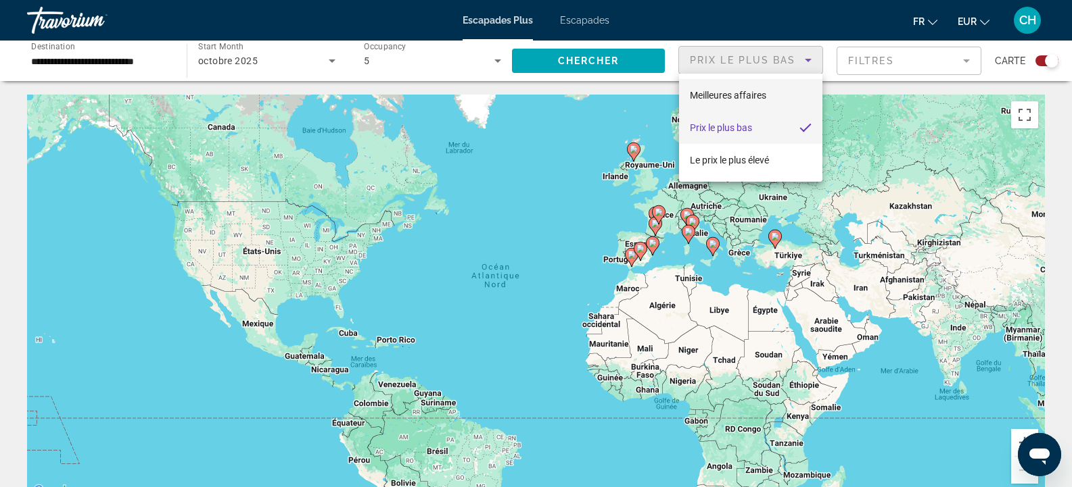
click at [757, 98] on font "Meilleures affaires" at bounding box center [728, 95] width 76 height 11
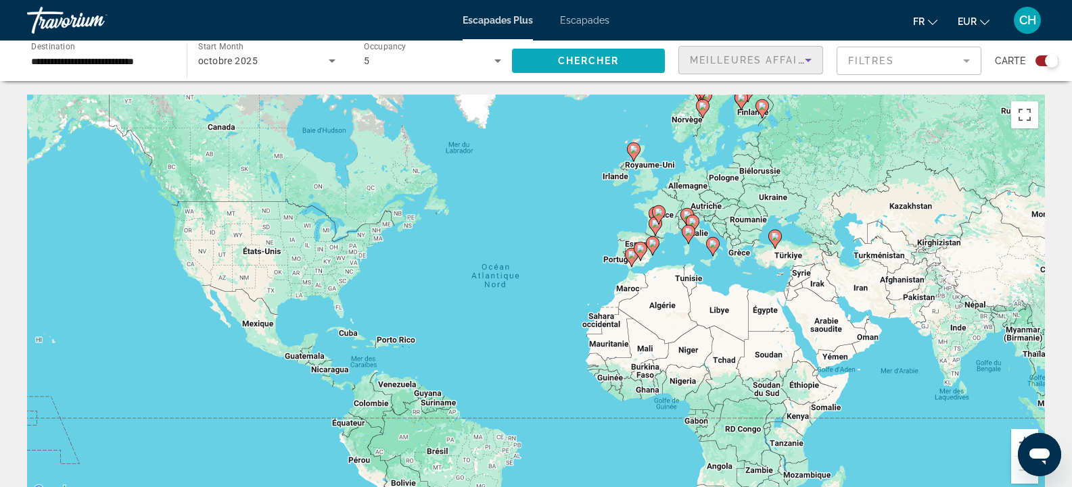
click at [617, 54] on span "Search widget" at bounding box center [588, 61] width 153 height 32
click at [629, 260] on icon "Contenu principal" at bounding box center [631, 258] width 12 height 18
type input "**********"
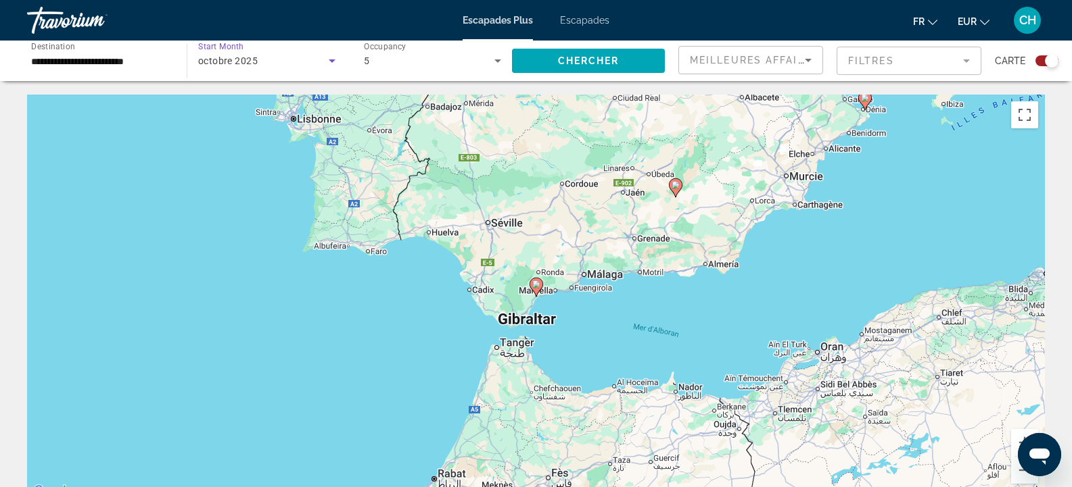
click at [235, 62] on span "octobre 2025" at bounding box center [227, 60] width 59 height 11
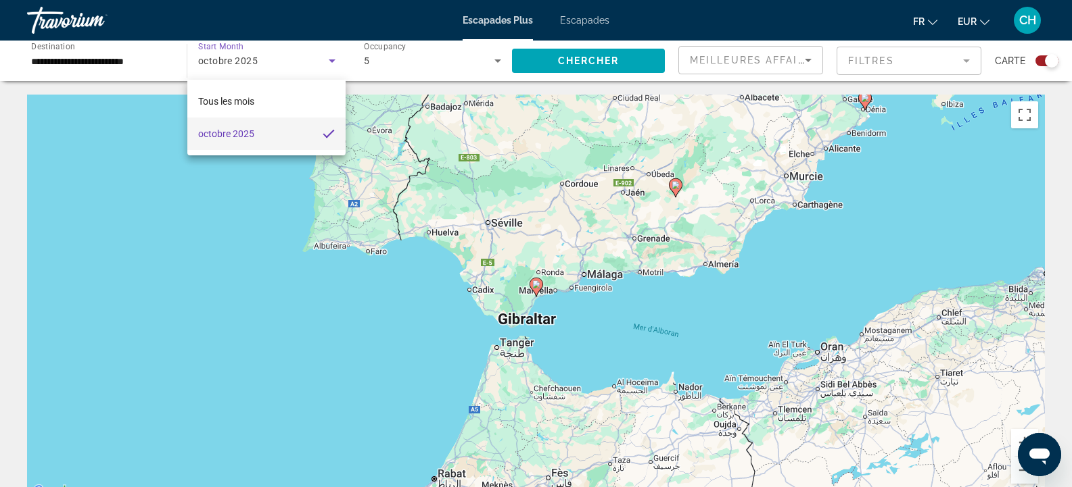
click at [467, 66] on div at bounding box center [536, 243] width 1072 height 487
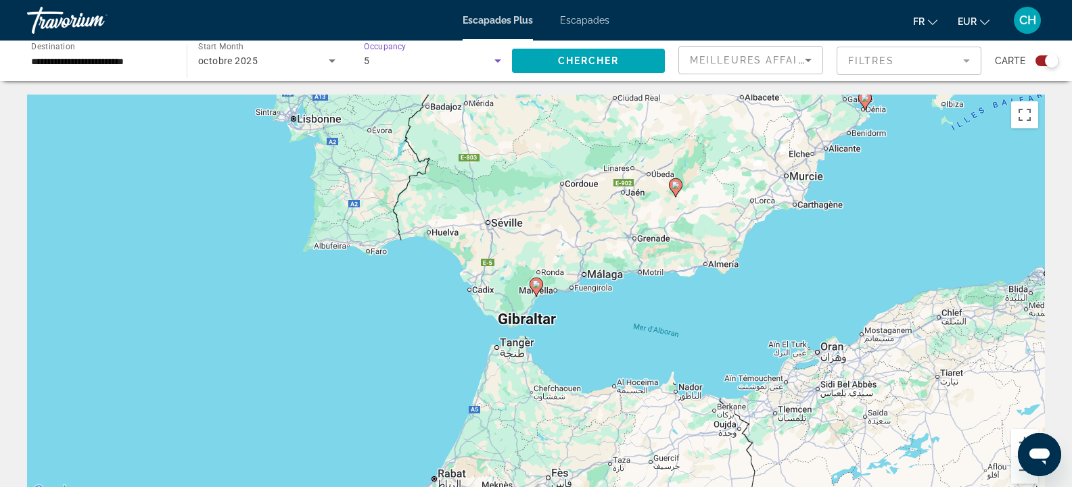
click at [497, 59] on icon "Search widget" at bounding box center [497, 60] width 7 height 3
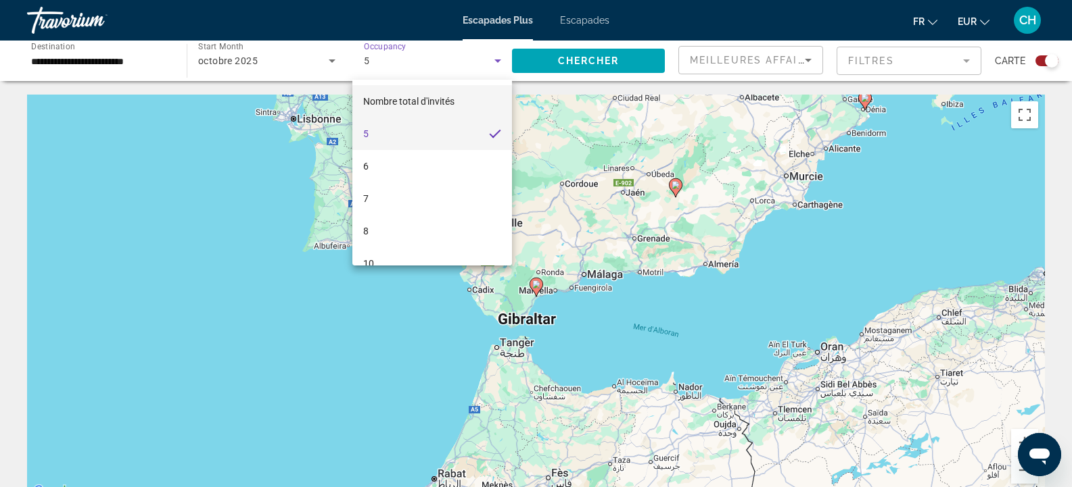
click at [468, 103] on mat-option "Nombre total d'invités" at bounding box center [432, 101] width 160 height 32
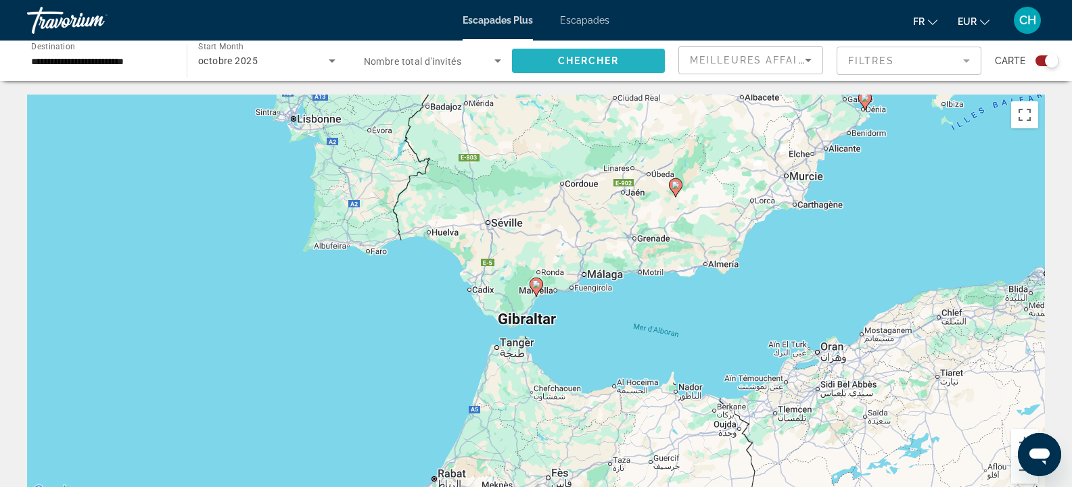
click at [600, 49] on span "Search widget" at bounding box center [588, 61] width 153 height 32
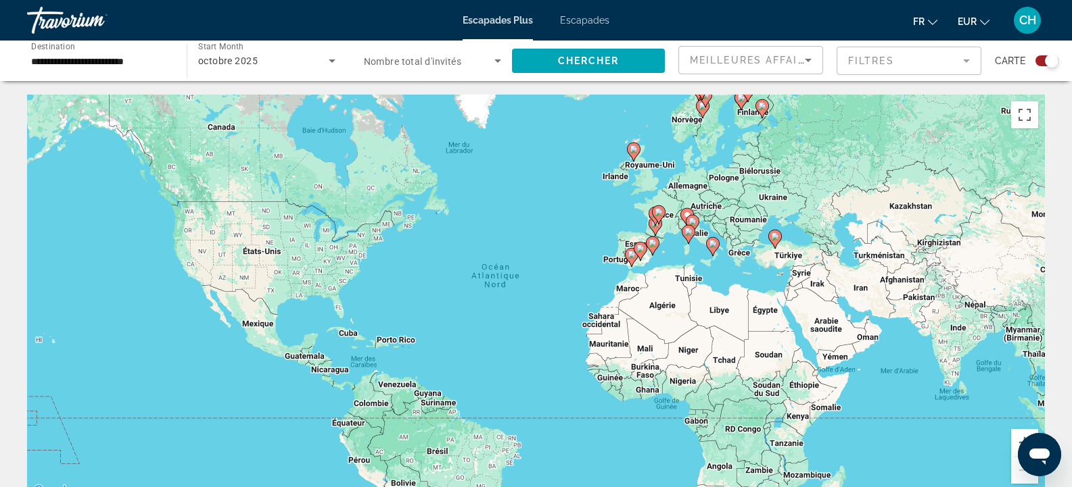
click at [636, 239] on div "Pour activer le glissement avec le clavier, appuyez sur Alt+Entrée. Une fois ce…" at bounding box center [536, 298] width 1018 height 406
click at [657, 228] on icon "Contenu principal" at bounding box center [654, 227] width 12 height 18
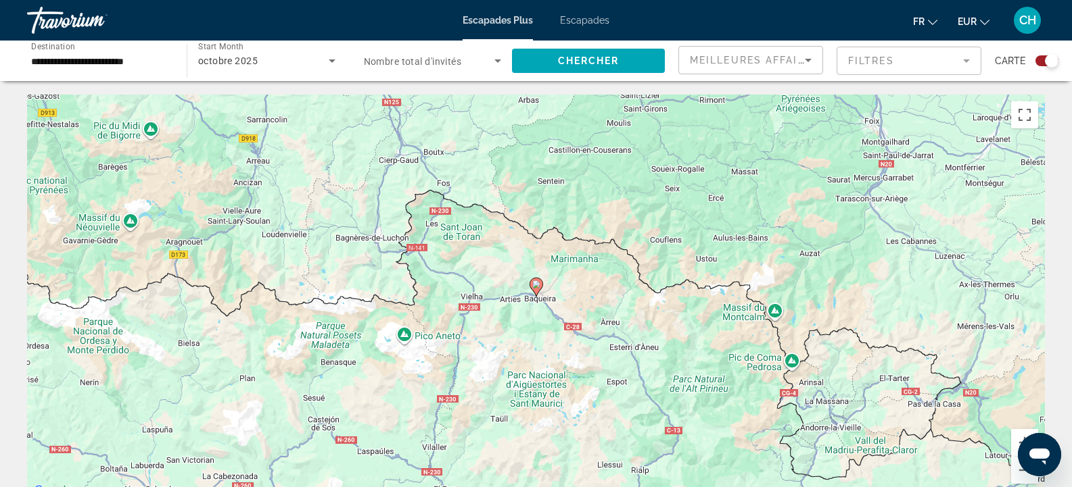
click at [143, 57] on input "**********" at bounding box center [100, 61] width 138 height 16
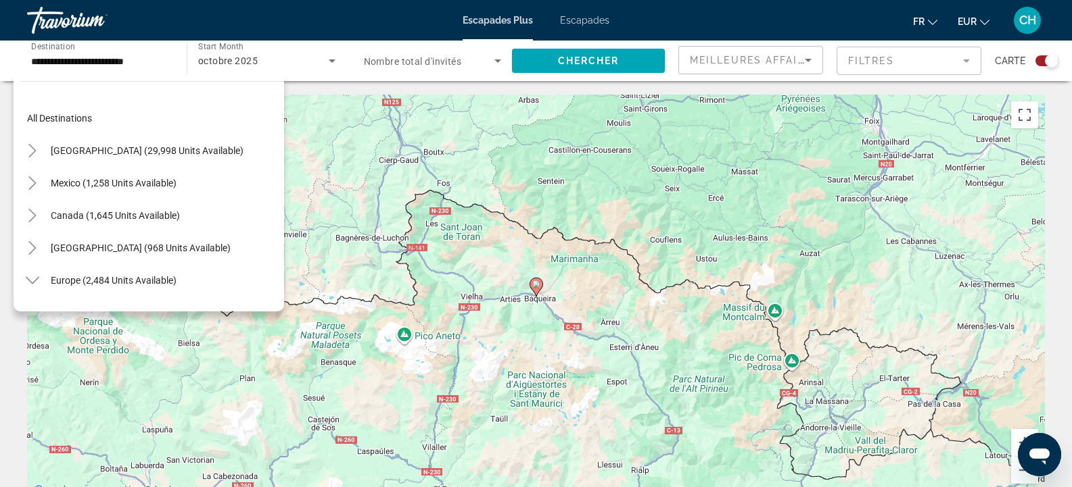
click at [288, 96] on div "Pour activer le glissement avec le clavier, appuyez sur Alt+Entrée. Une fois ce…" at bounding box center [536, 298] width 1018 height 406
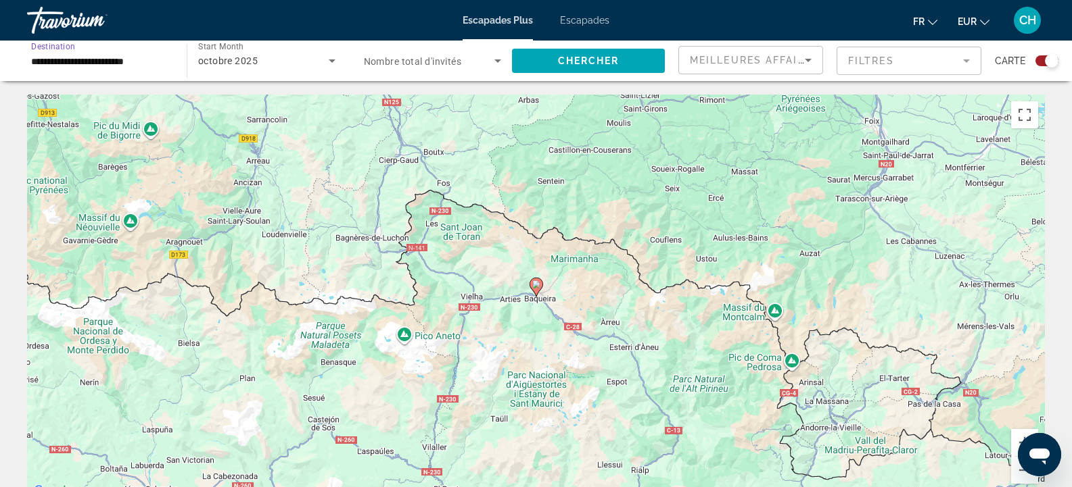
click at [158, 57] on input "**********" at bounding box center [100, 61] width 138 height 16
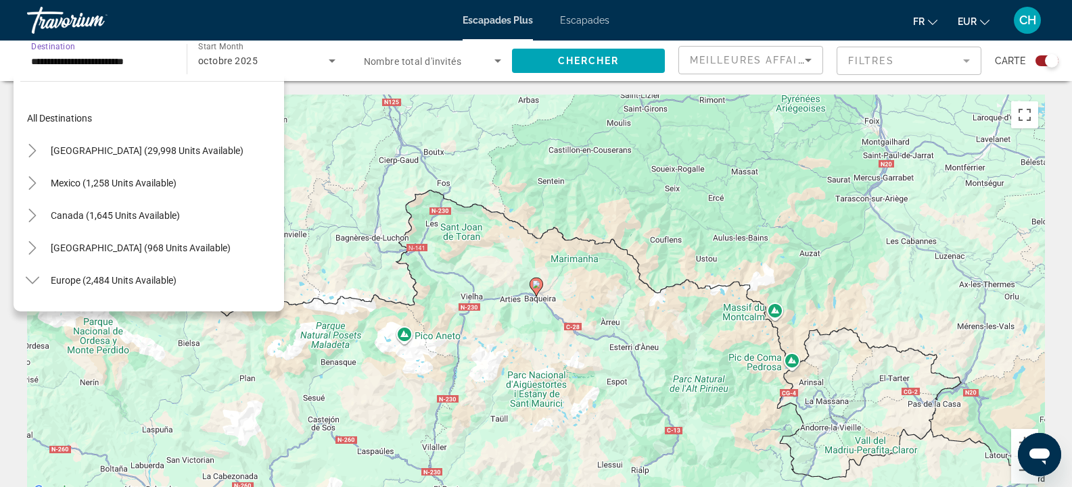
scroll to position [502, 0]
